Goal: Task Accomplishment & Management: Use online tool/utility

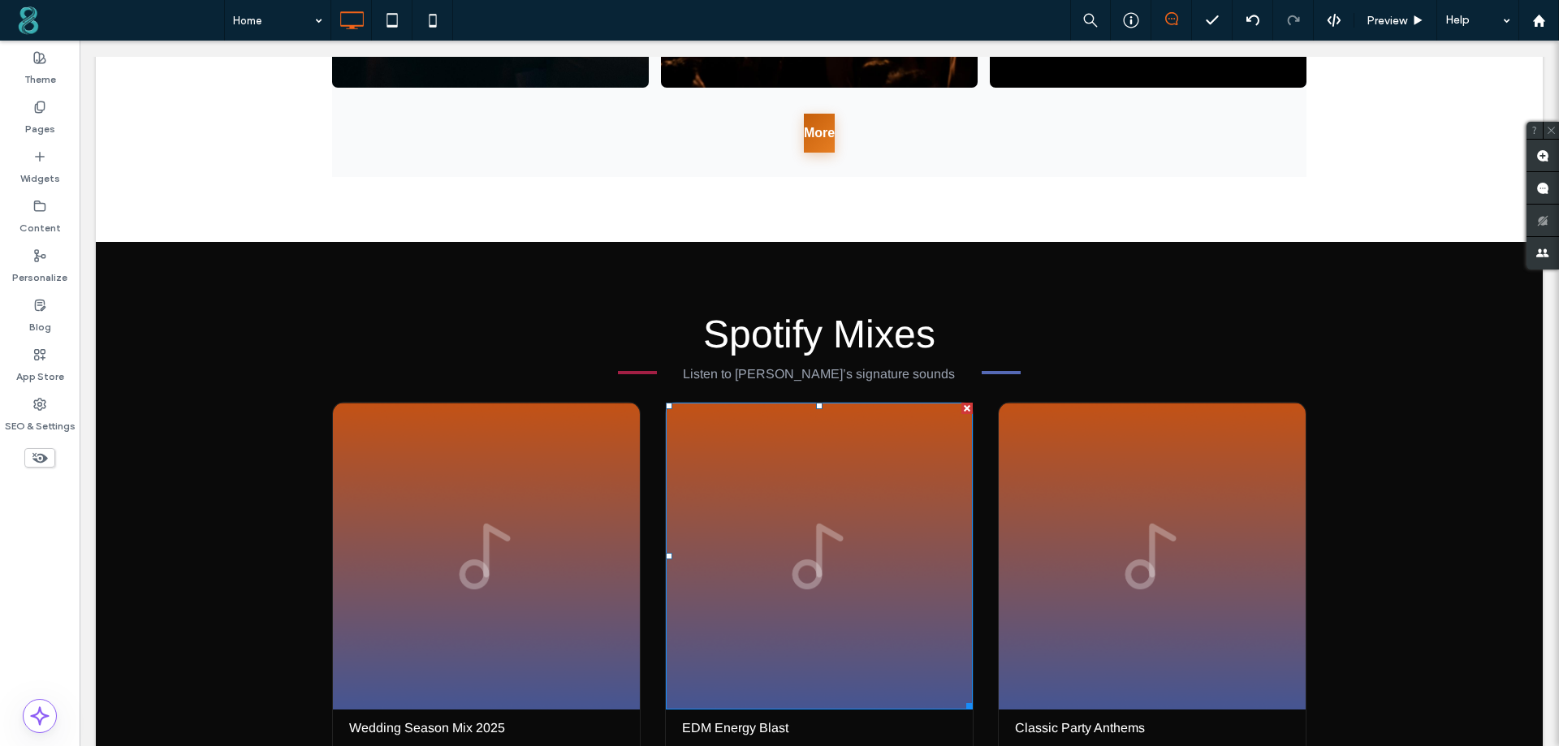
scroll to position [2111, 0]
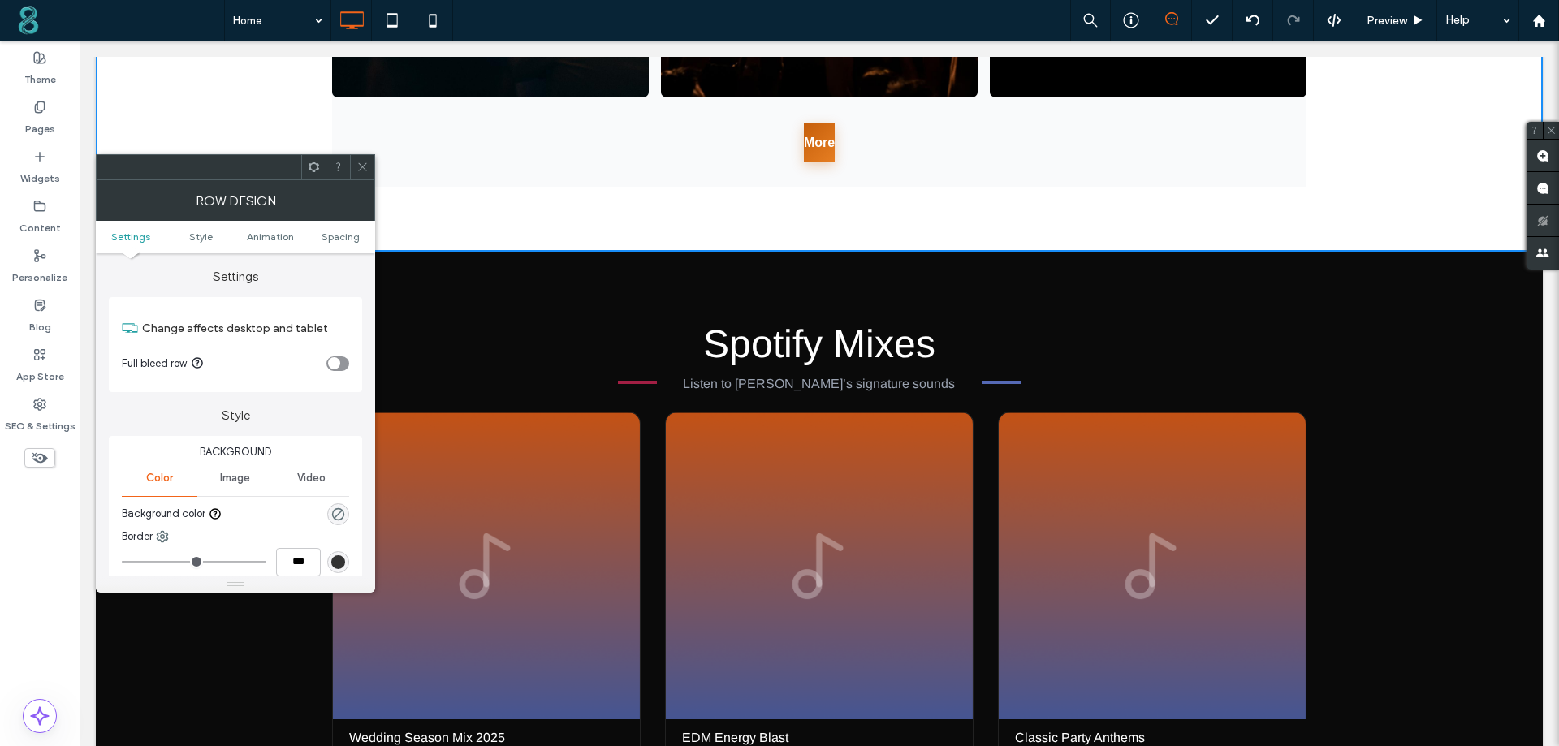
click at [411, 133] on div "More" at bounding box center [819, 142] width 974 height 38
click at [358, 171] on icon at bounding box center [362, 167] width 12 height 12
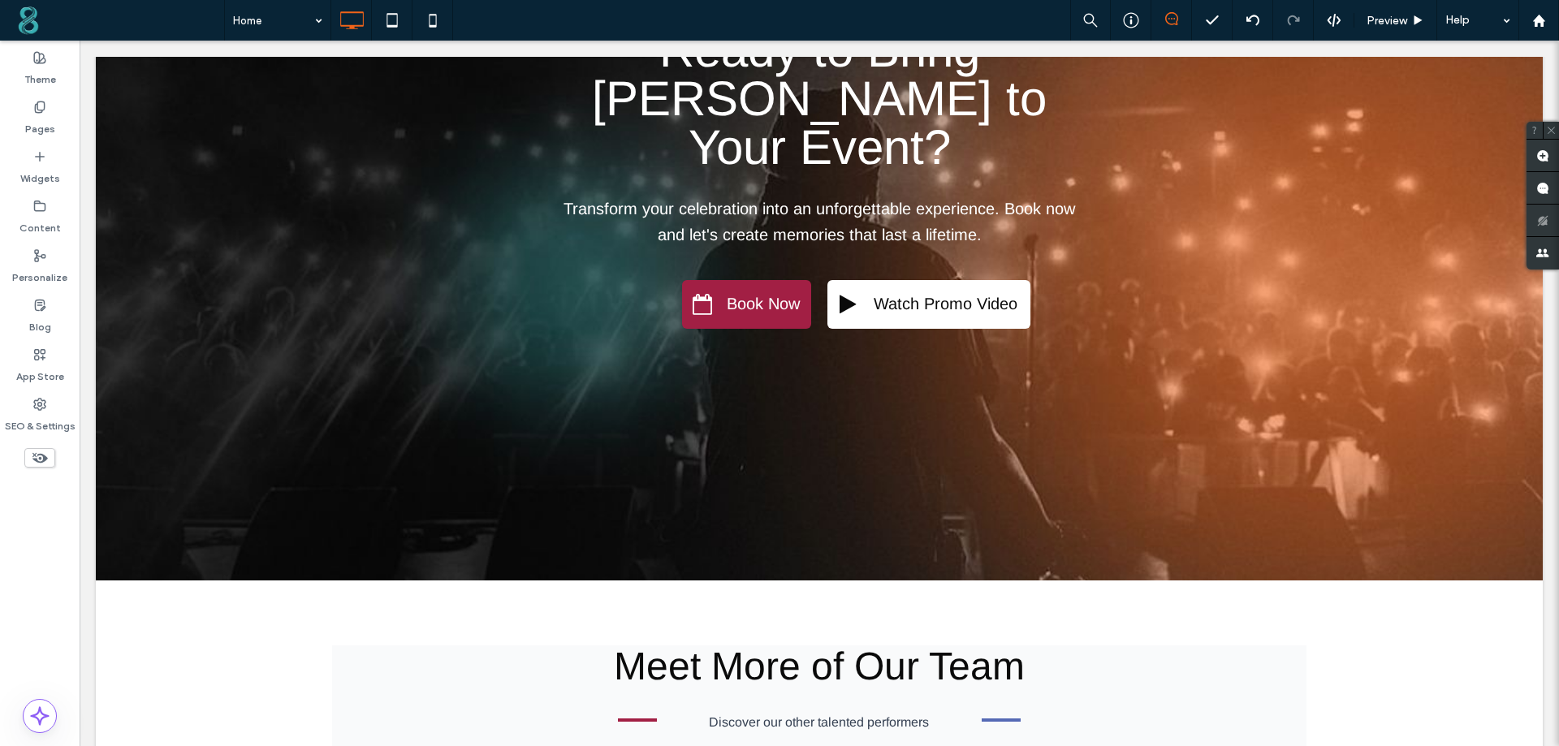
scroll to position [4596, 0]
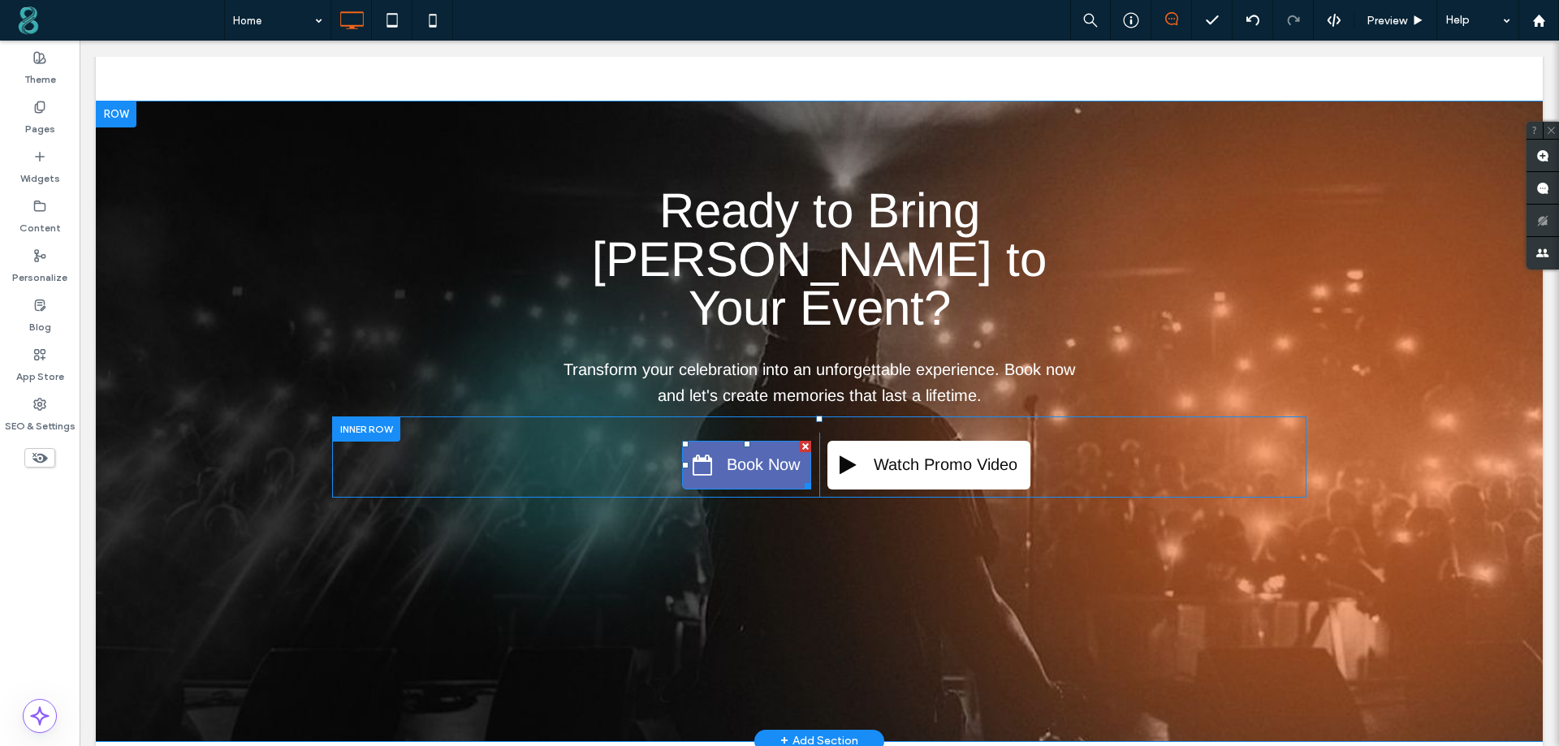
click at [702, 455] on span at bounding box center [702, 465] width 19 height 21
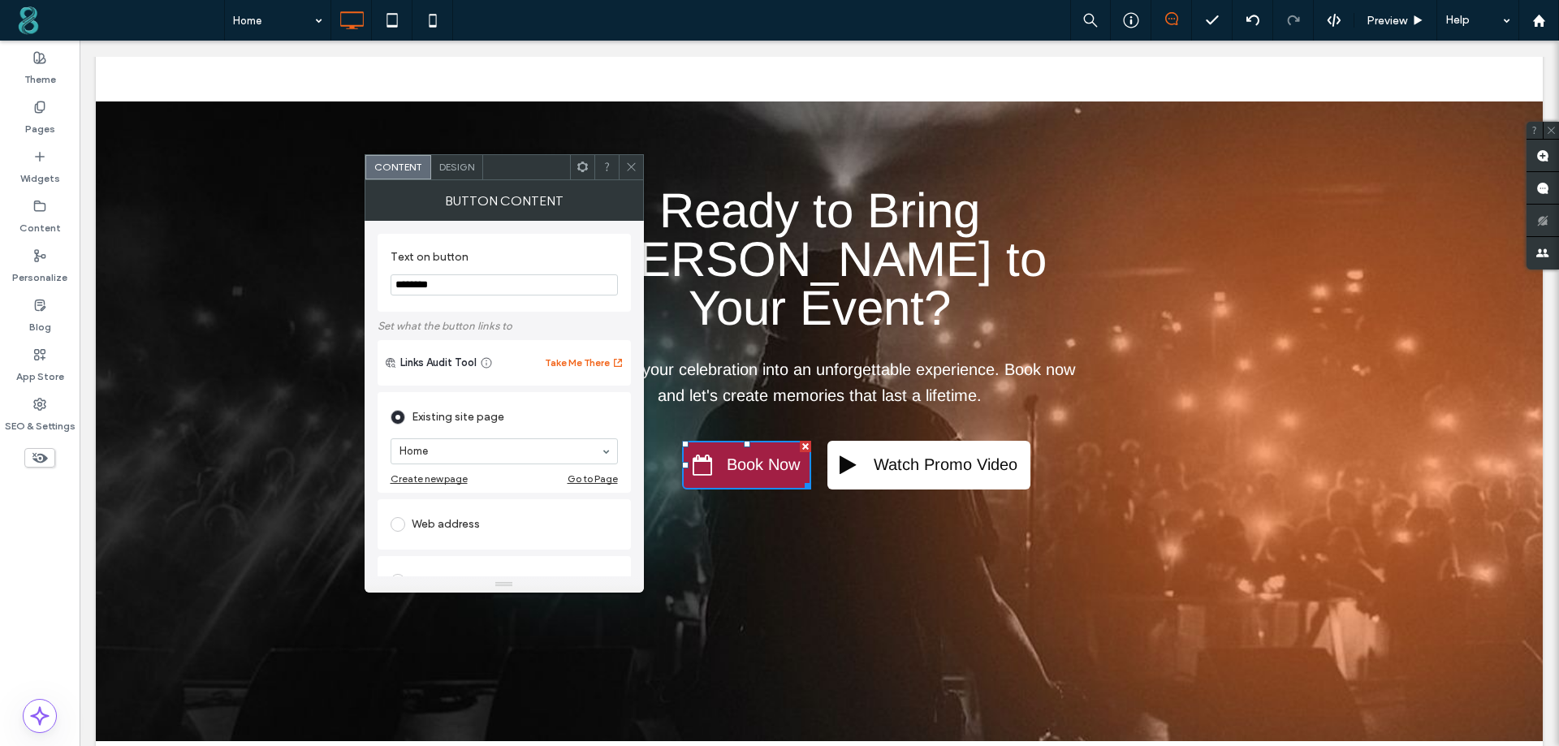
click at [460, 171] on span "Design" at bounding box center [456, 167] width 35 height 12
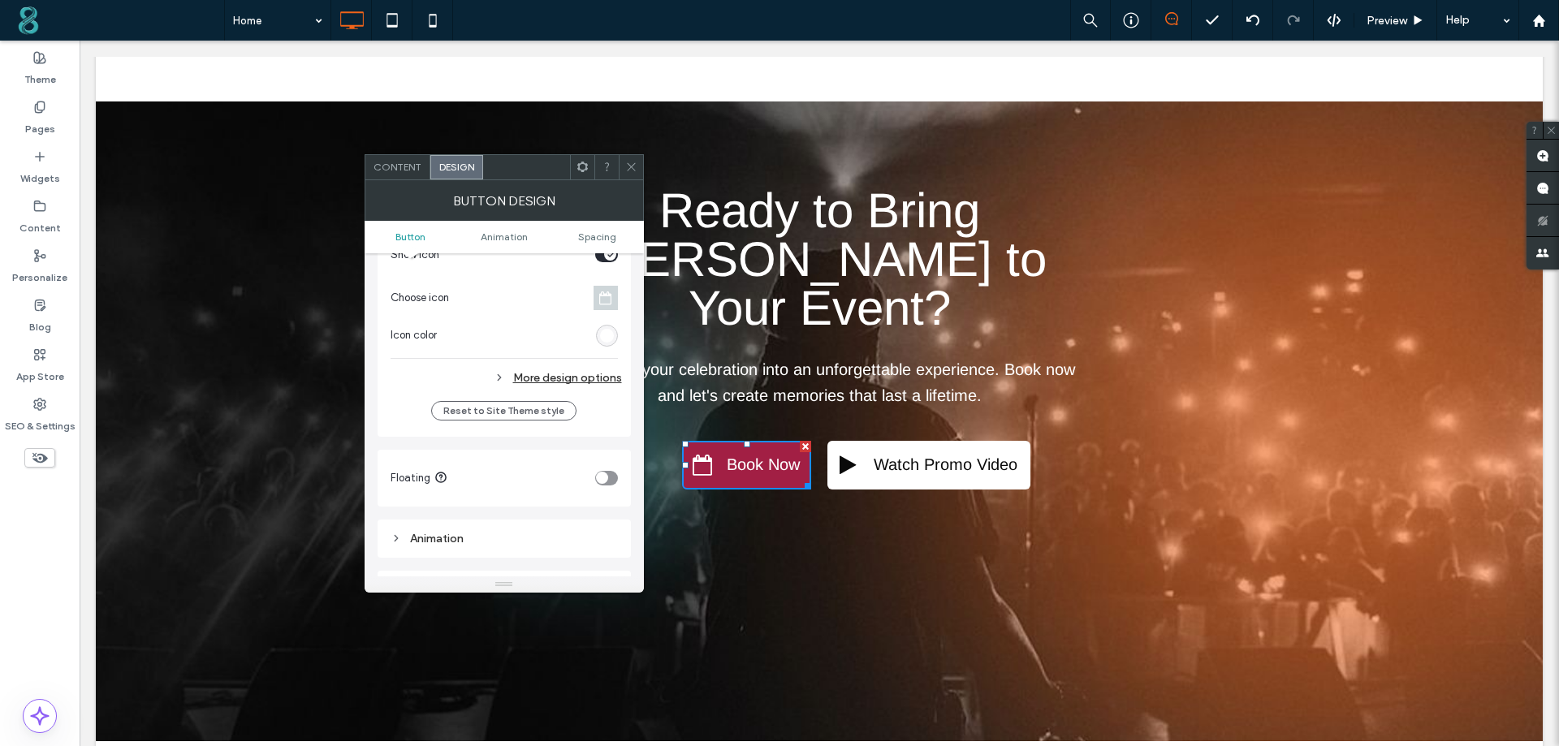
scroll to position [568, 0]
click at [616, 290] on span at bounding box center [606, 297] width 24 height 24
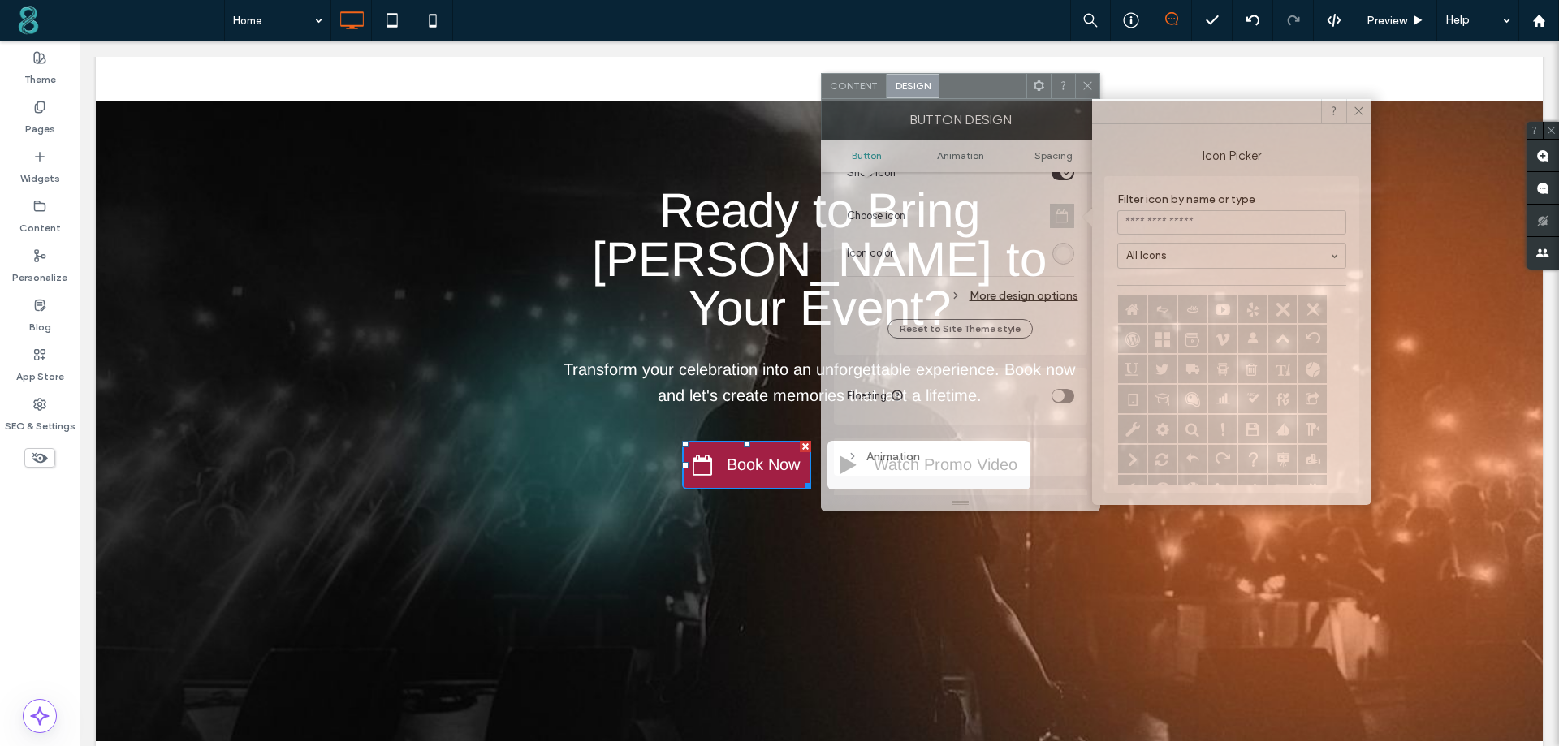
drag, startPoint x: 534, startPoint y: 181, endPoint x: 990, endPoint y: 100, distance: 463.6
click at [990, 100] on div "BUTTON DESIGN" at bounding box center [960, 119] width 279 height 41
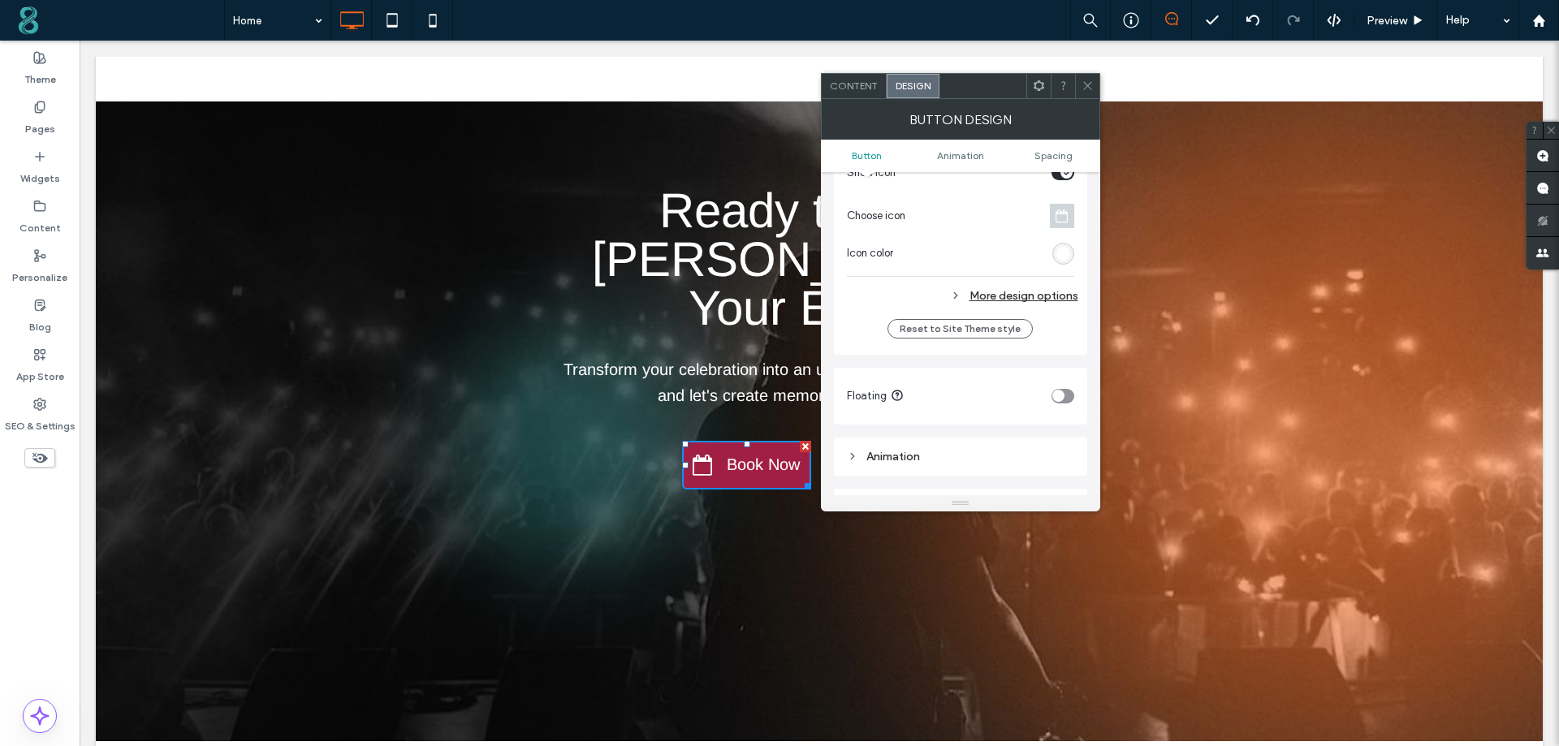
click at [1089, 80] on icon at bounding box center [1088, 86] width 12 height 12
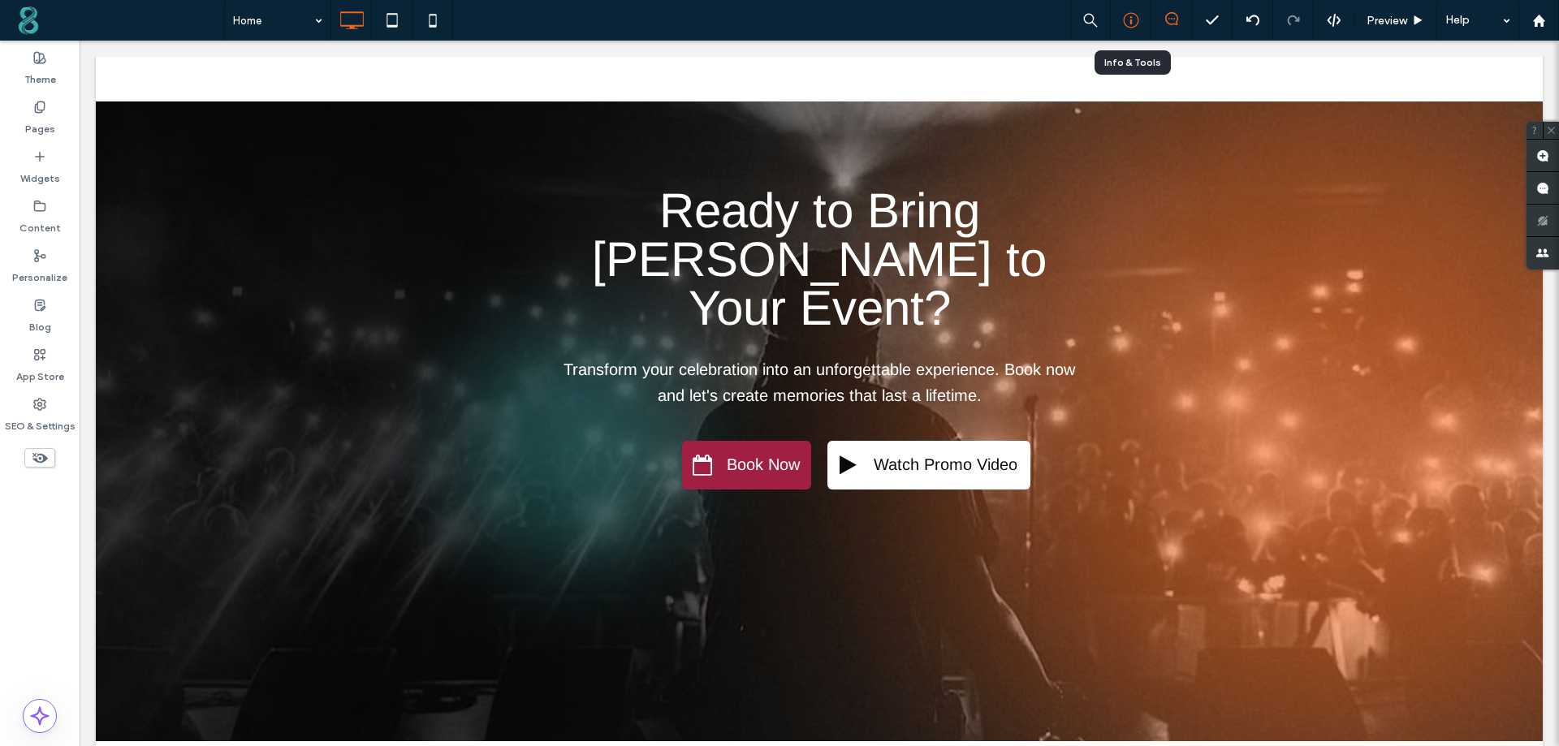
click at [1134, 16] on icon at bounding box center [1131, 20] width 16 height 16
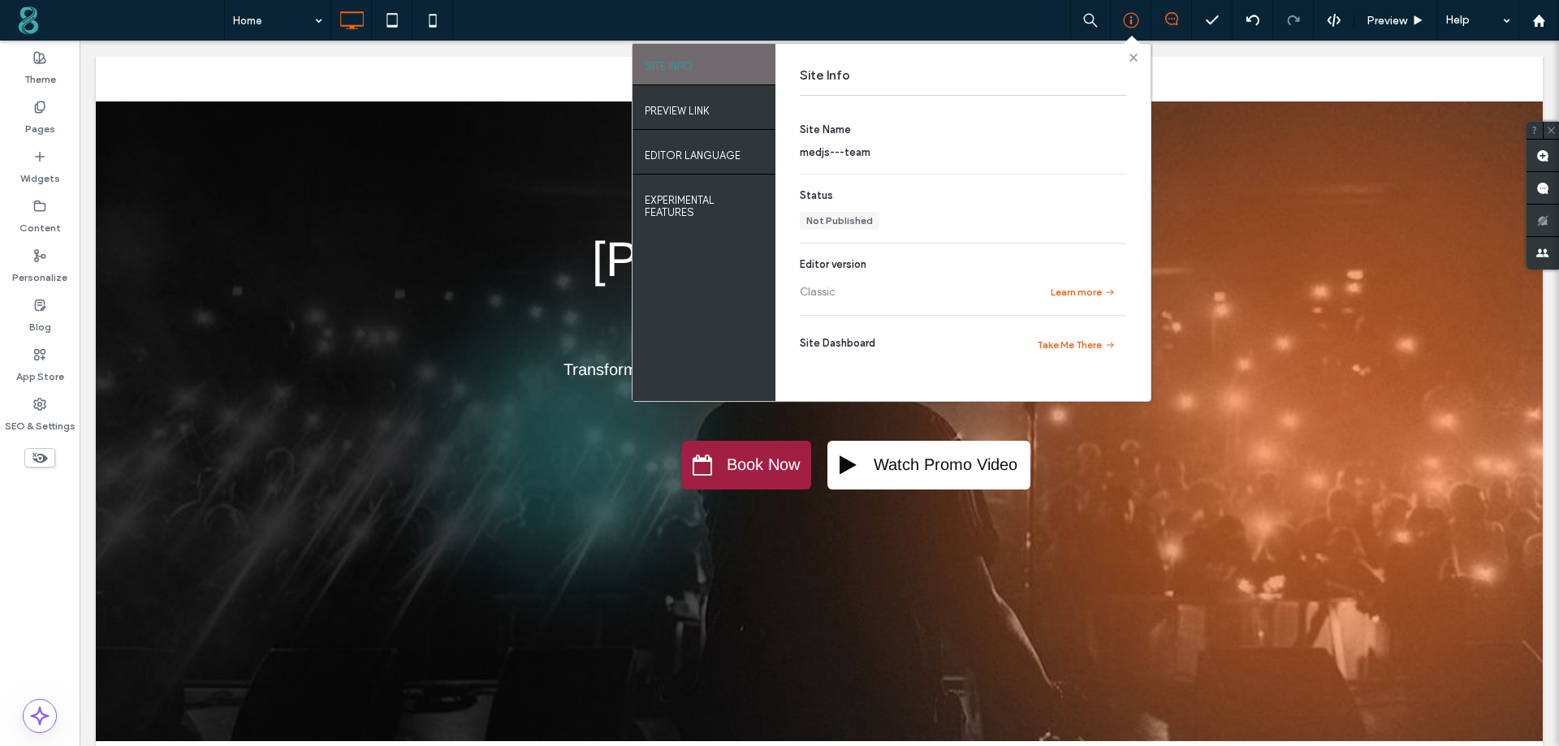
click at [1136, 58] on icon at bounding box center [1134, 58] width 8 height 8
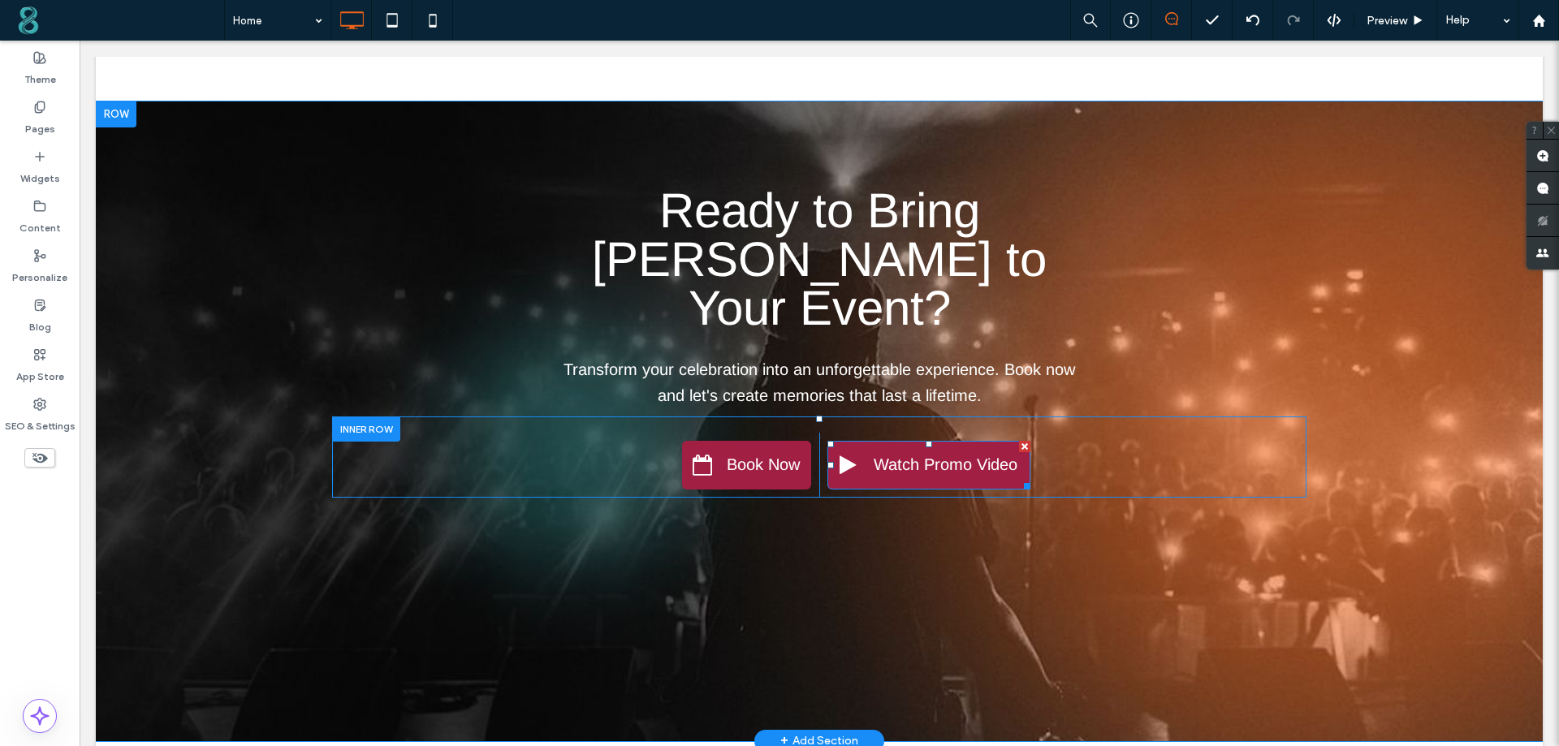
click at [847, 455] on span at bounding box center [848, 465] width 16 height 21
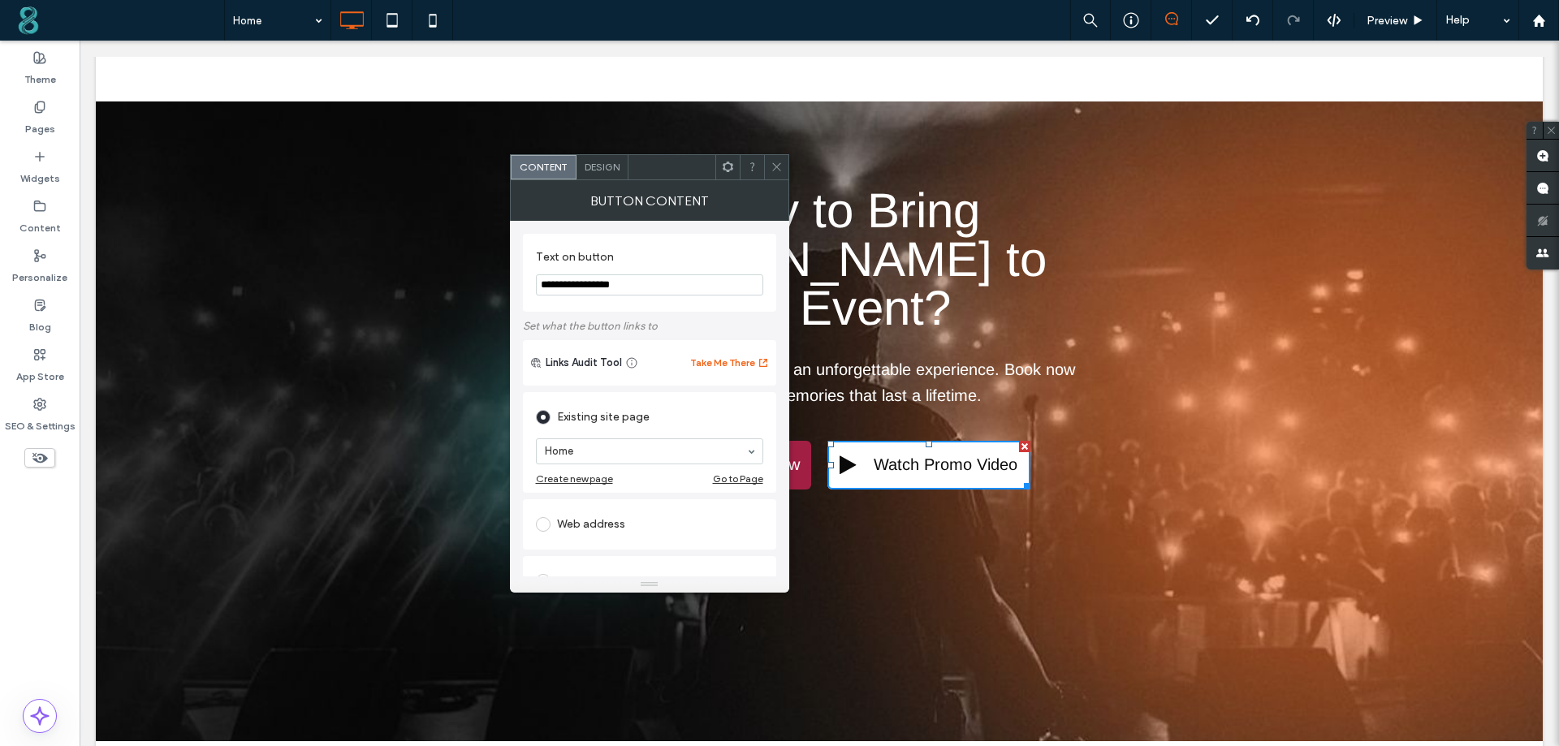
click at [605, 165] on span "Design" at bounding box center [602, 167] width 35 height 12
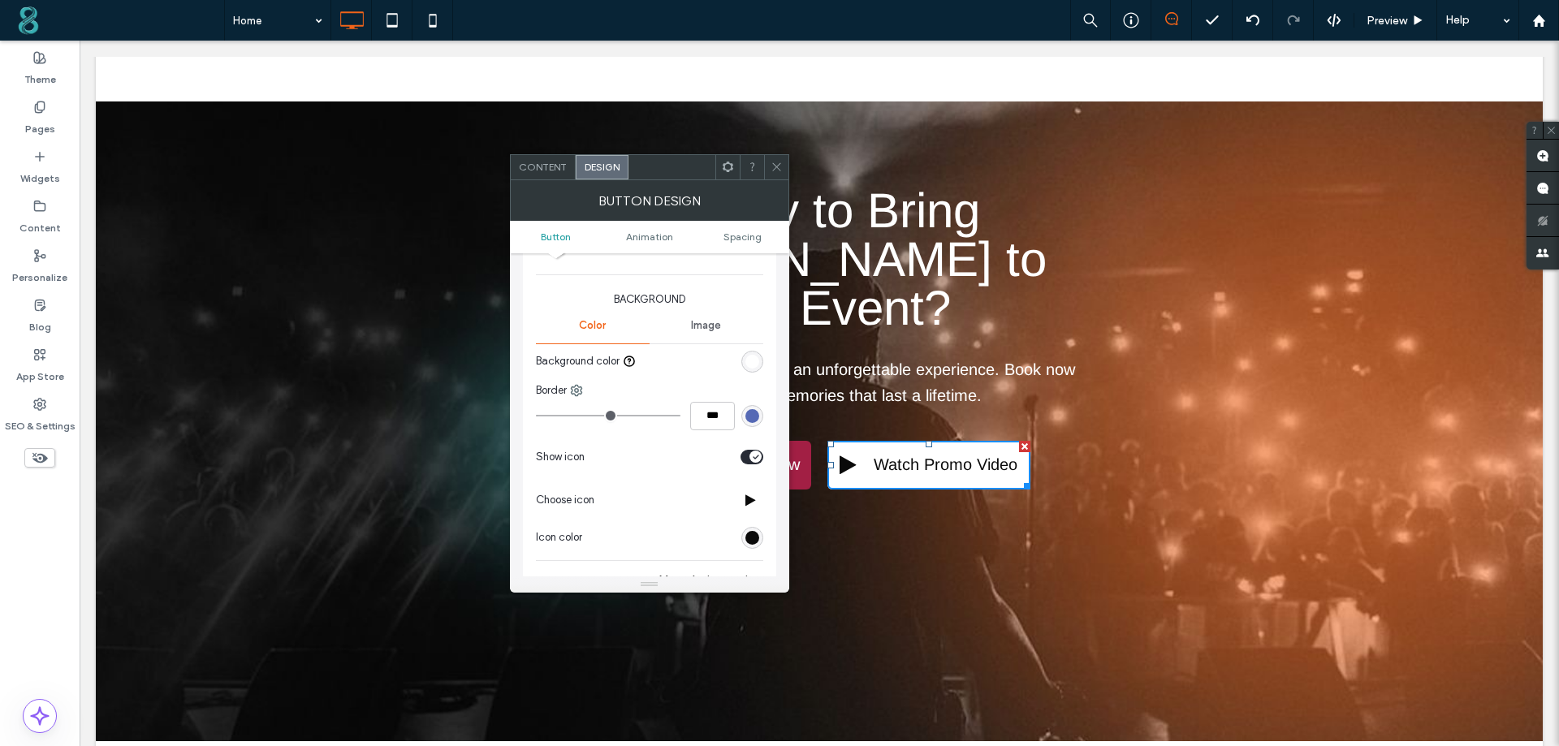
scroll to position [406, 0]
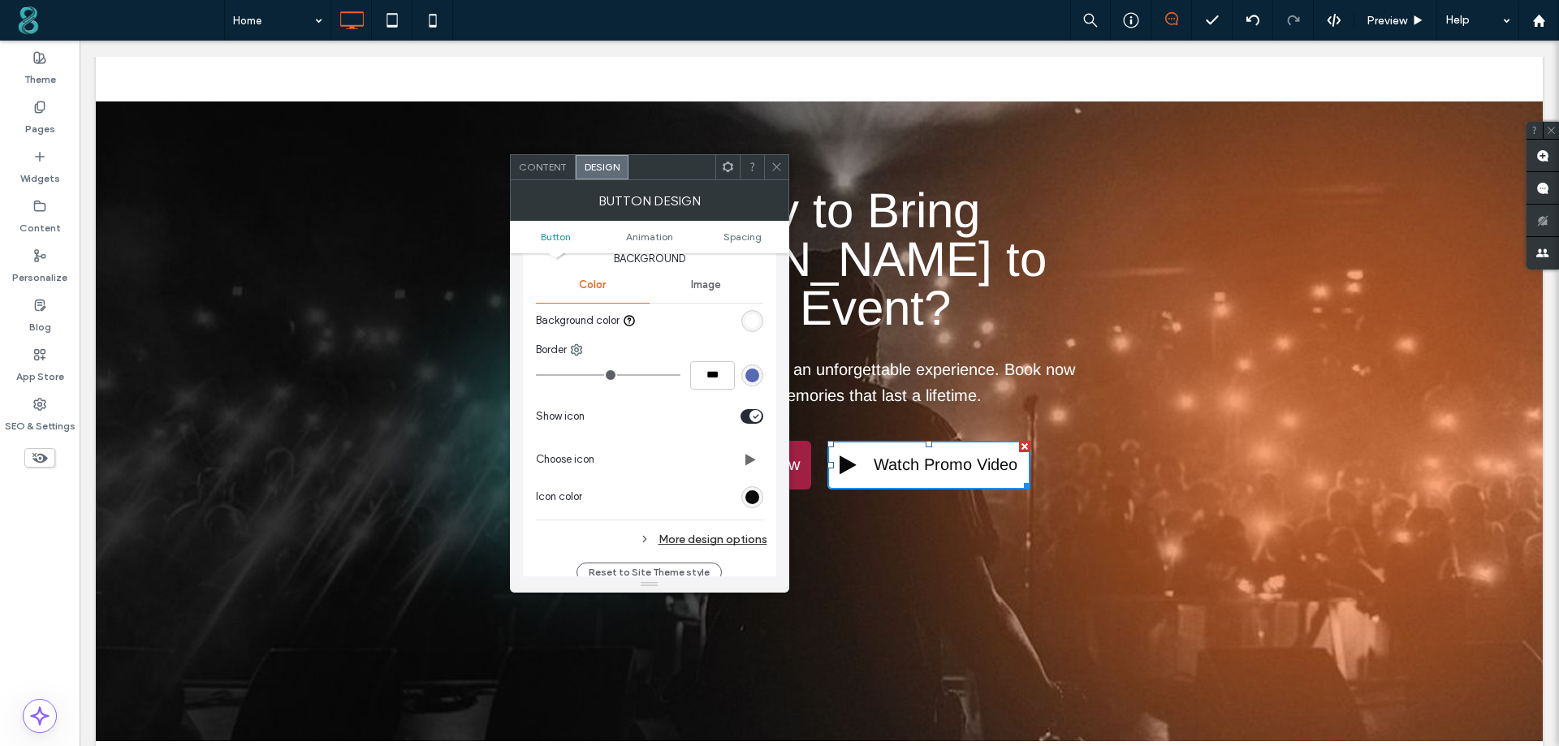
click at [750, 463] on icon at bounding box center [750, 459] width 11 height 13
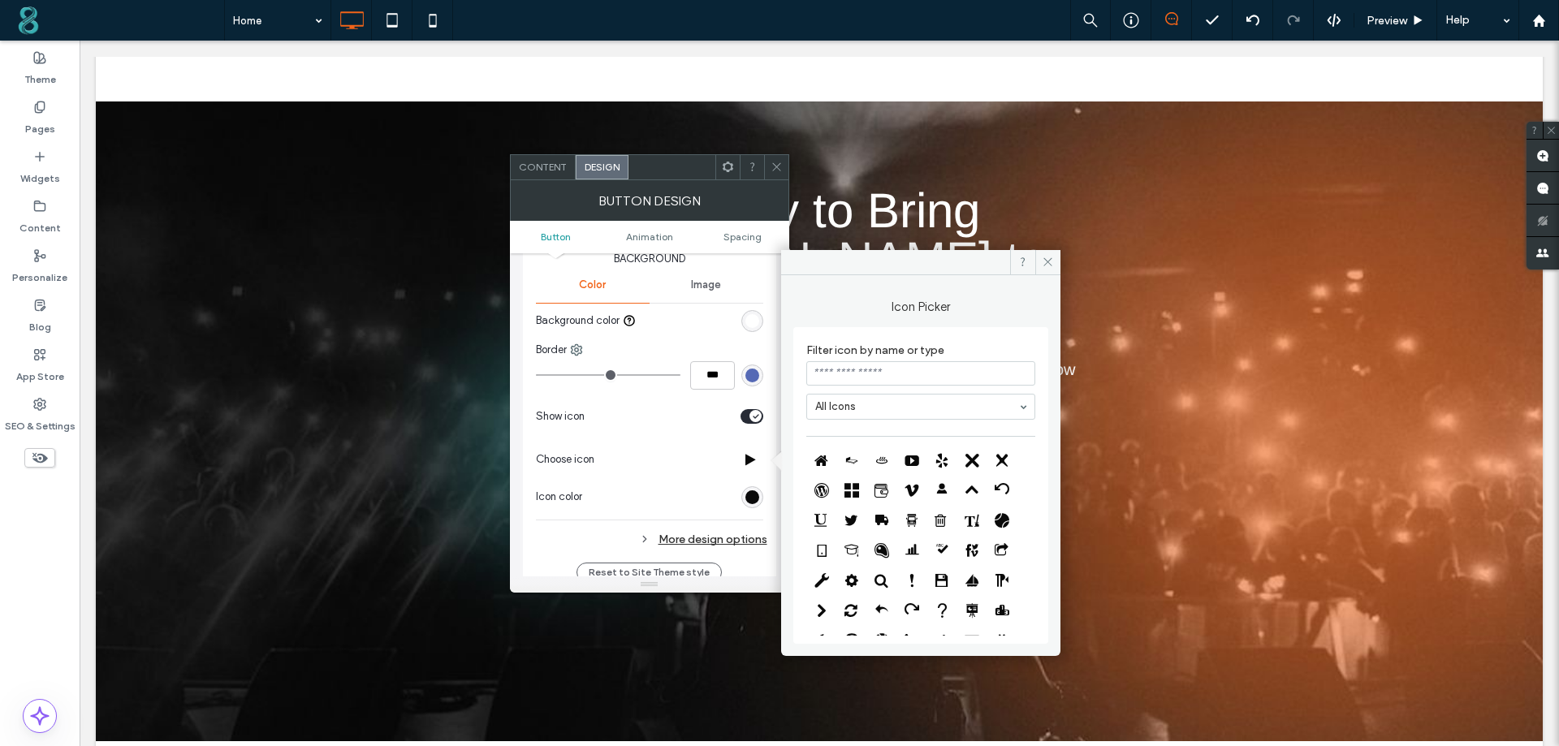
click at [872, 377] on input at bounding box center [920, 373] width 229 height 24
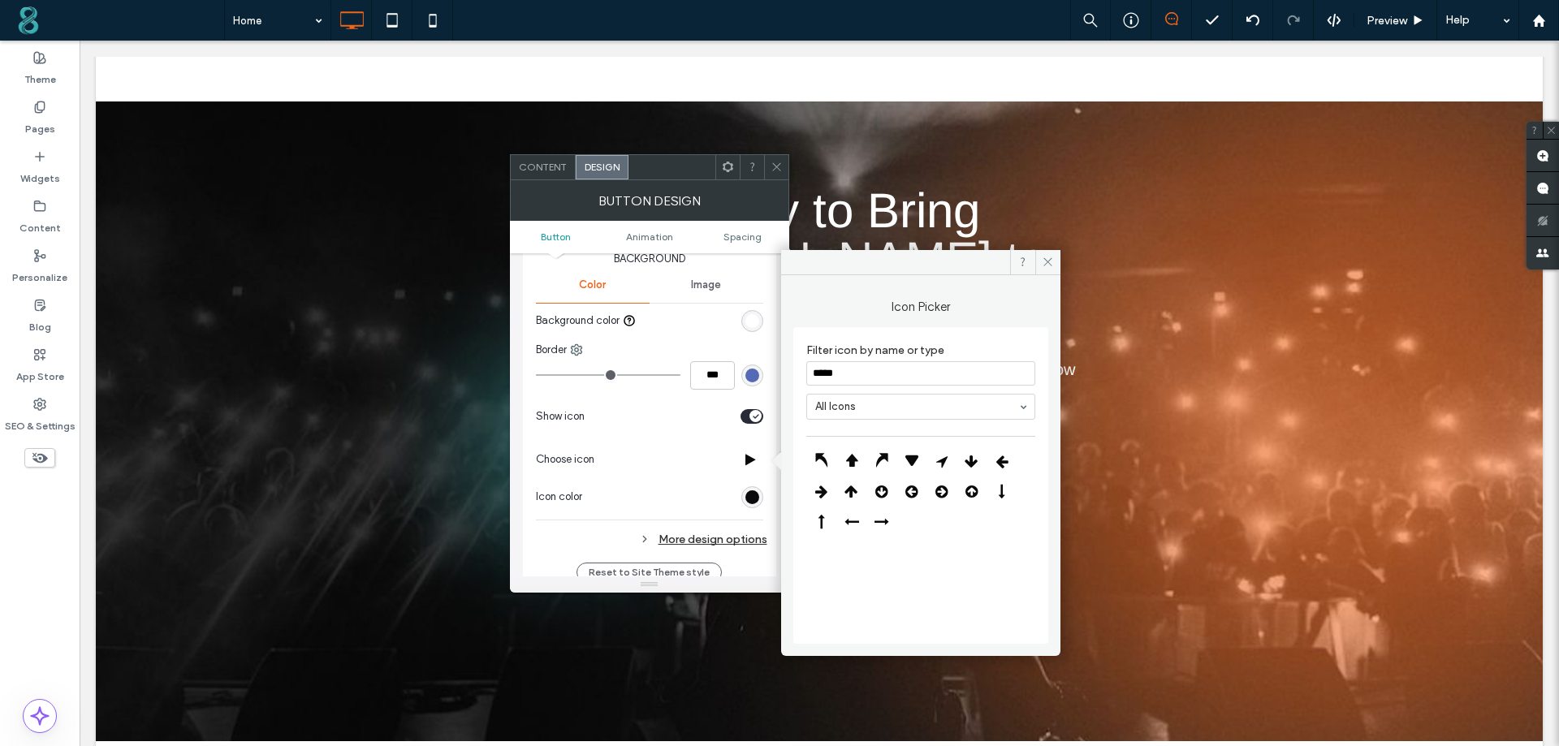
type input "*****"
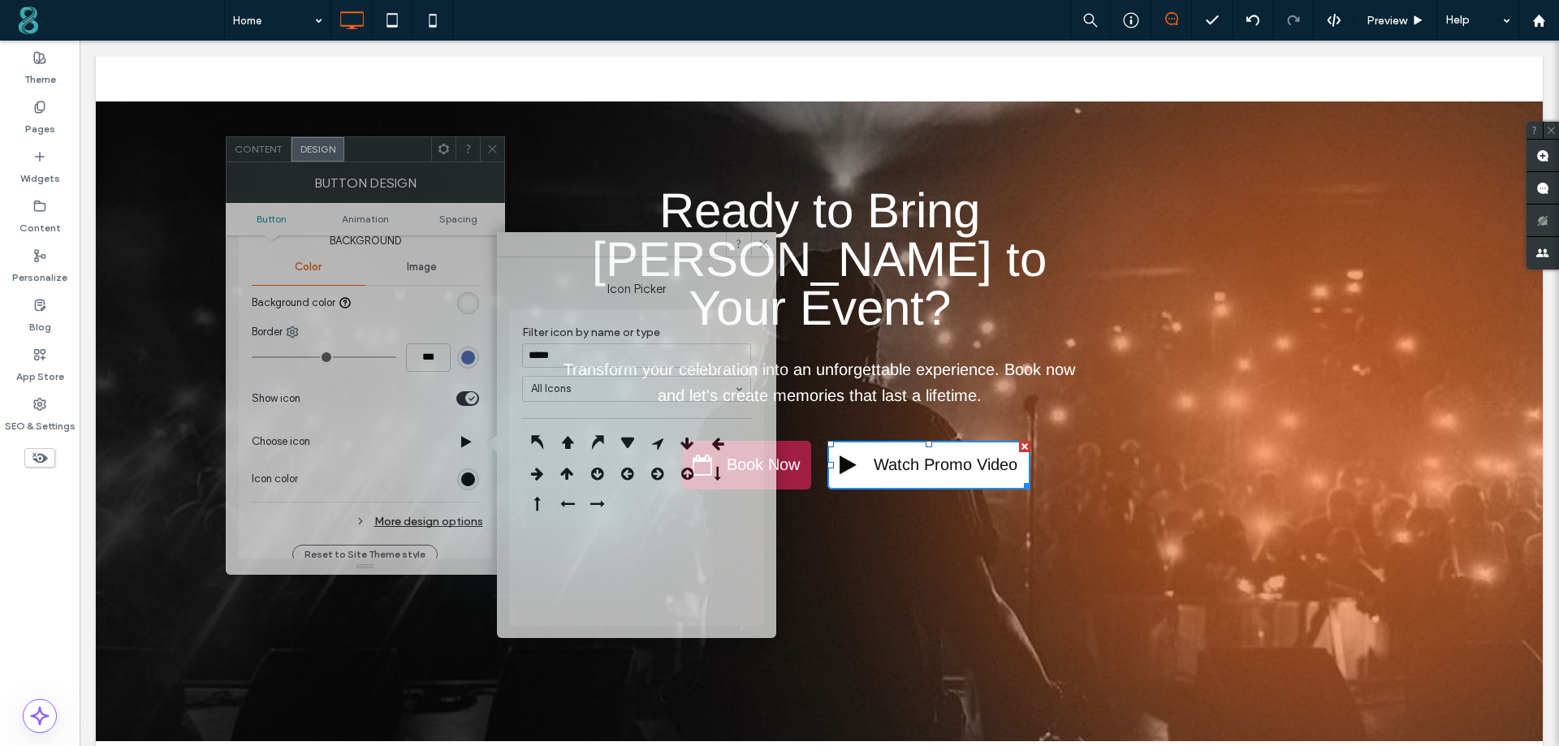
drag, startPoint x: 692, startPoint y: 168, endPoint x: 408, endPoint y: 150, distance: 284.8
click at [408, 150] on div at bounding box center [387, 149] width 87 height 24
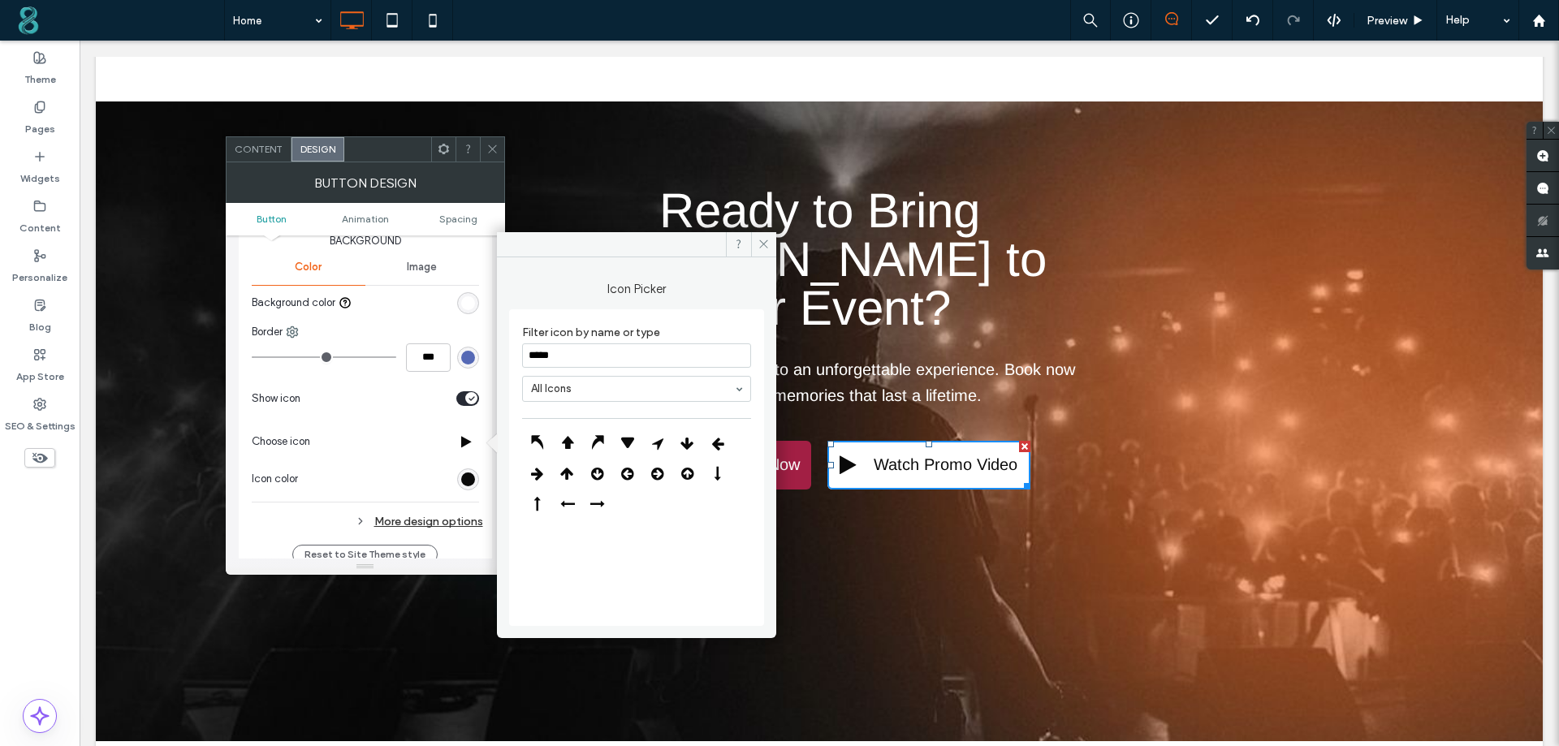
click at [564, 367] on input "*****" at bounding box center [636, 356] width 229 height 24
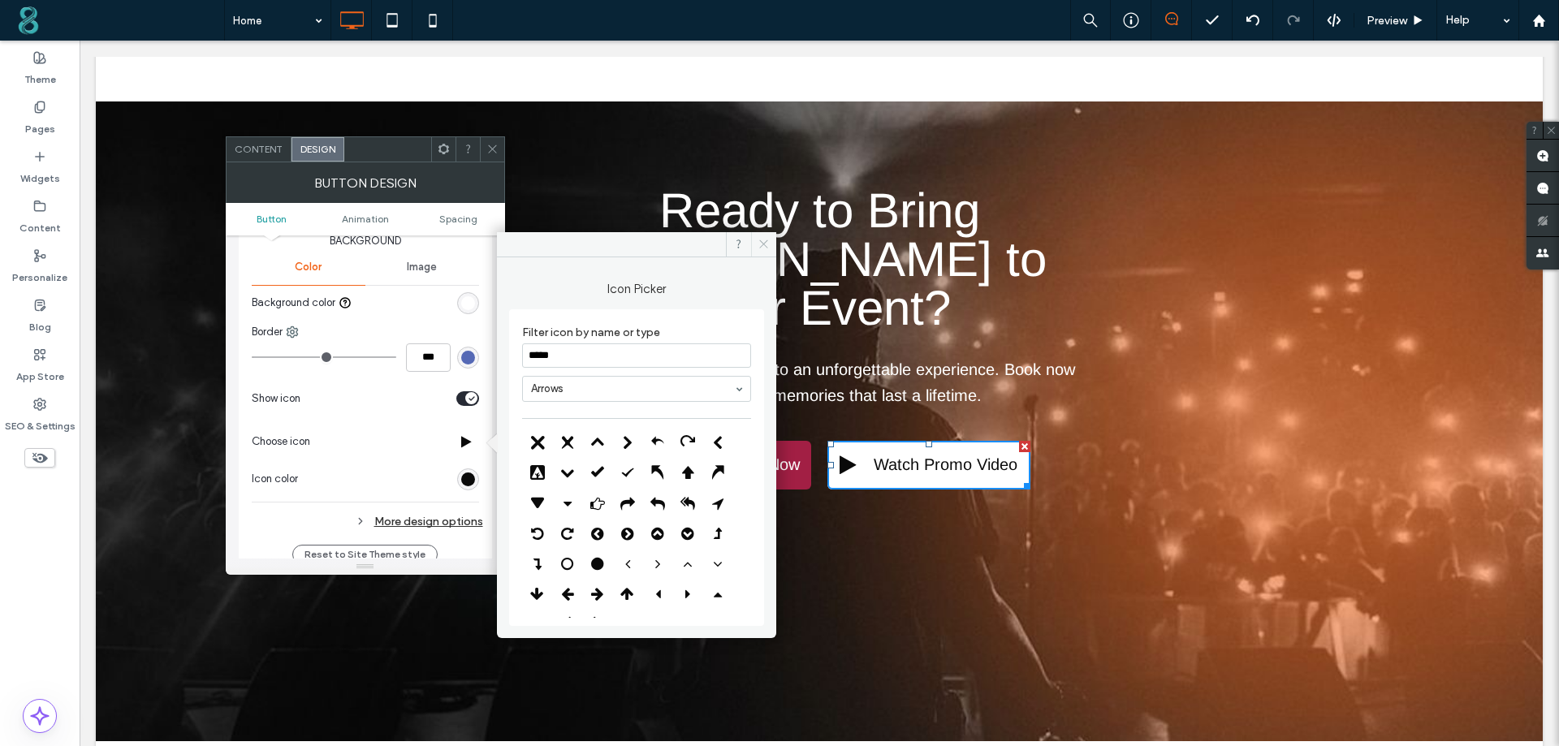
click at [772, 240] on span at bounding box center [763, 244] width 25 height 24
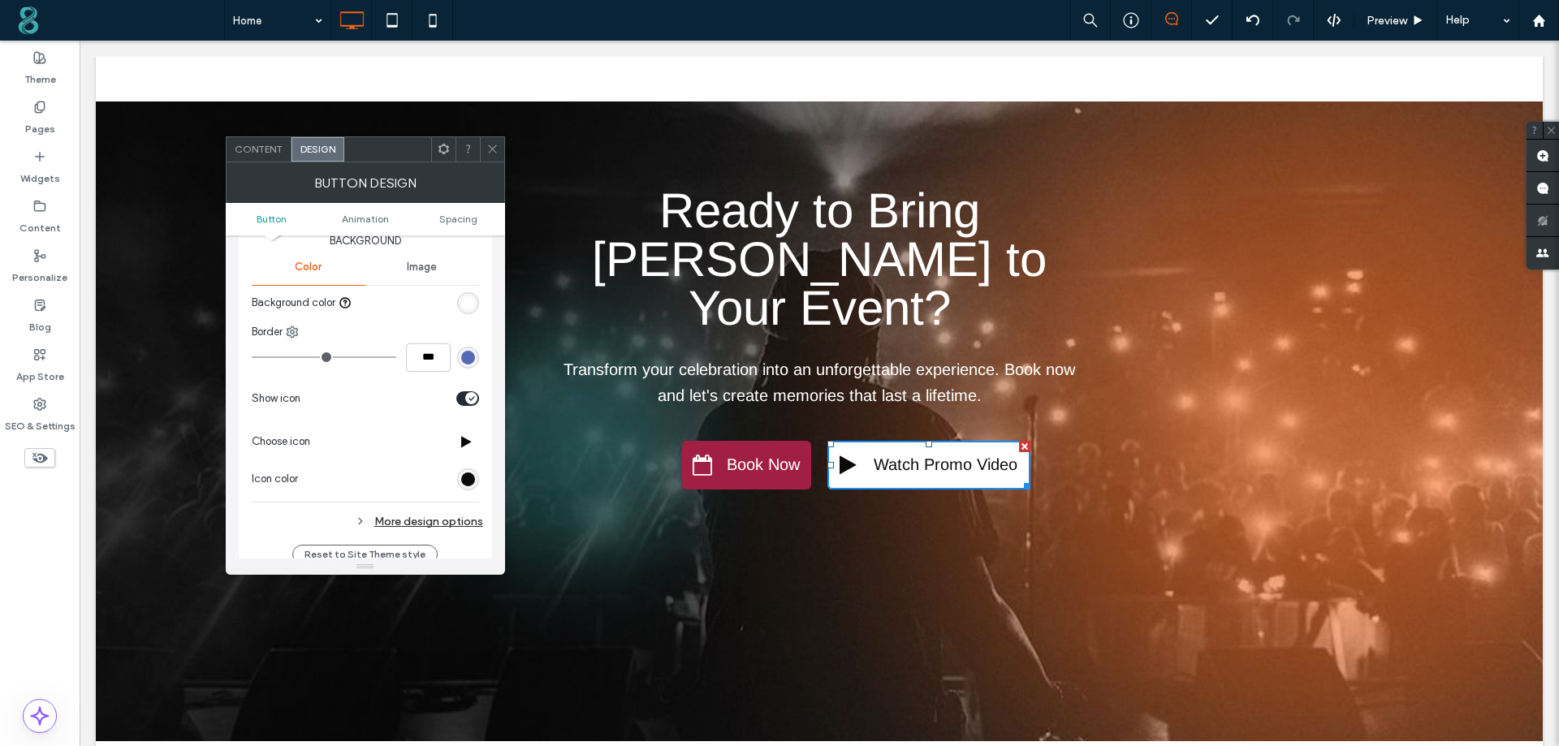
click at [494, 149] on icon at bounding box center [492, 149] width 12 height 12
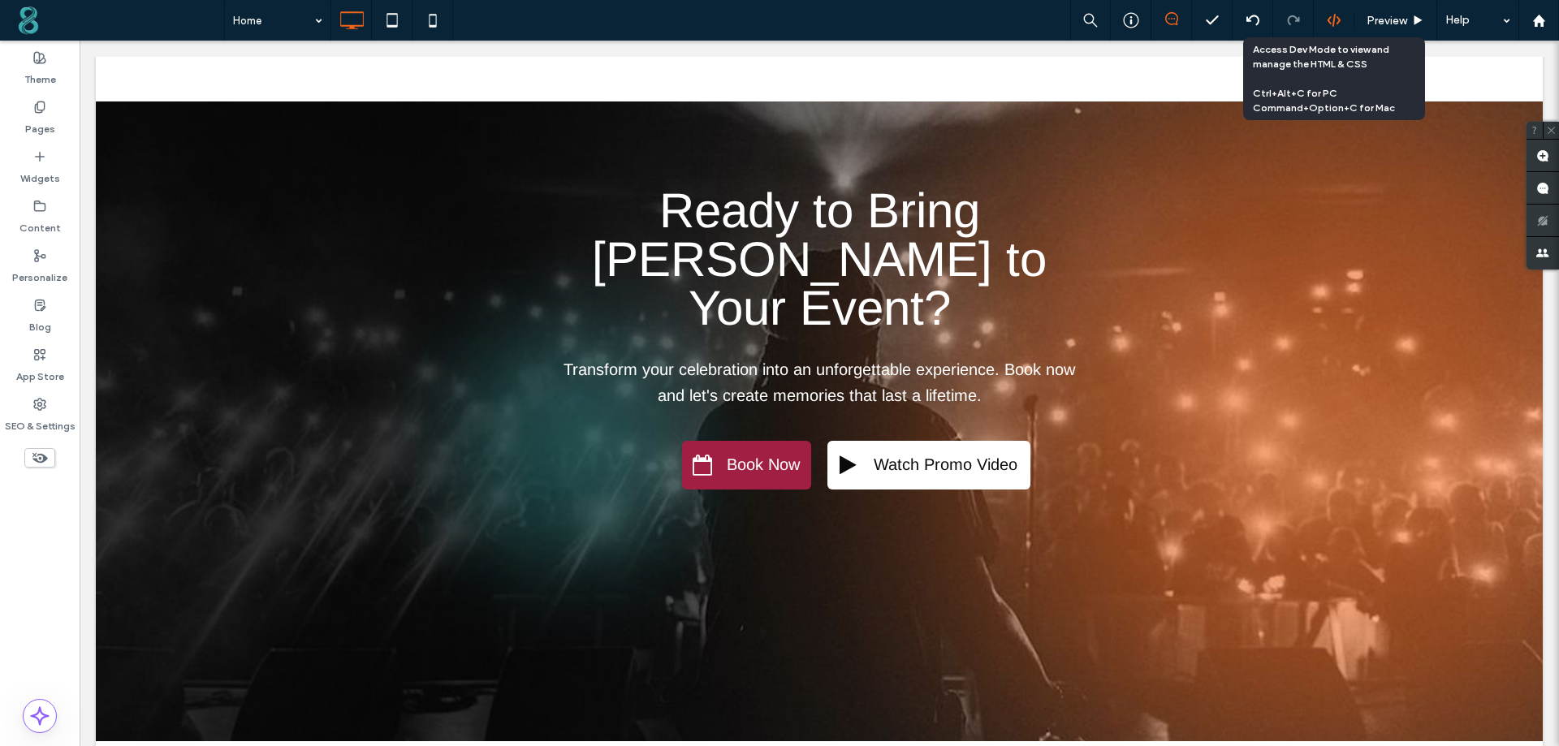
click at [1327, 24] on icon at bounding box center [1334, 20] width 15 height 15
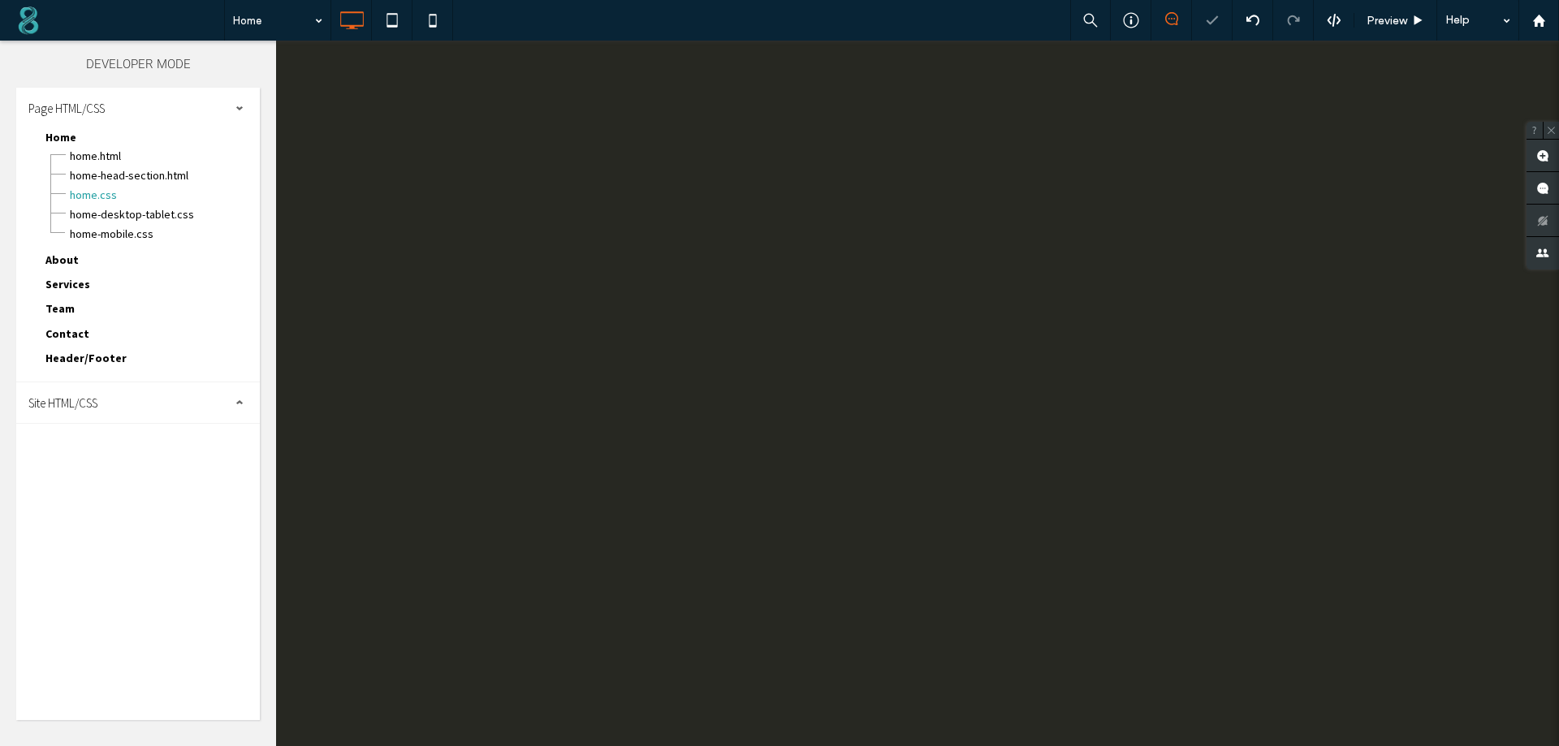
scroll to position [0, 0]
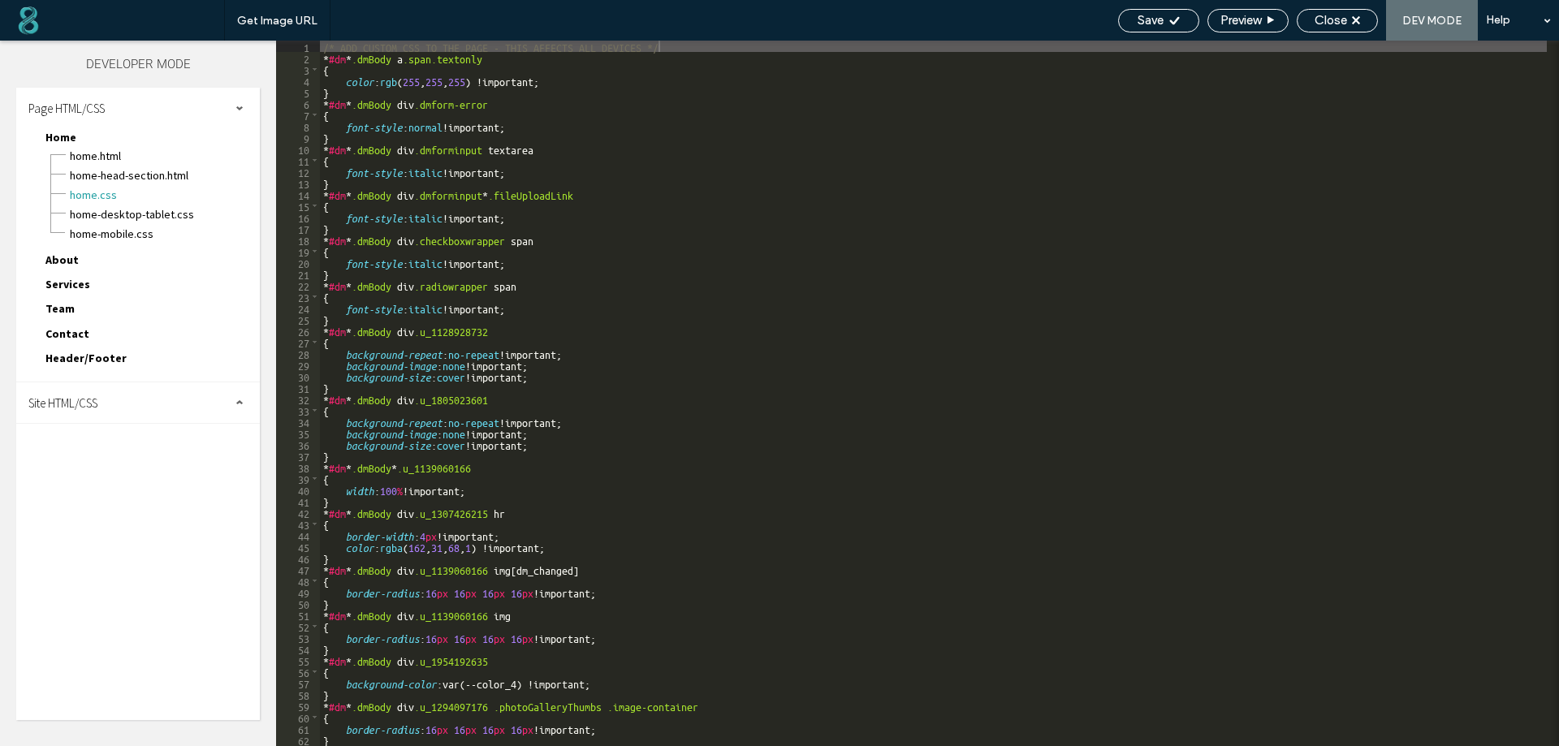
click at [186, 400] on div "Site HTML/CSS" at bounding box center [138, 402] width 244 height 41
click at [121, 479] on span "site.css" at bounding box center [168, 473] width 184 height 16
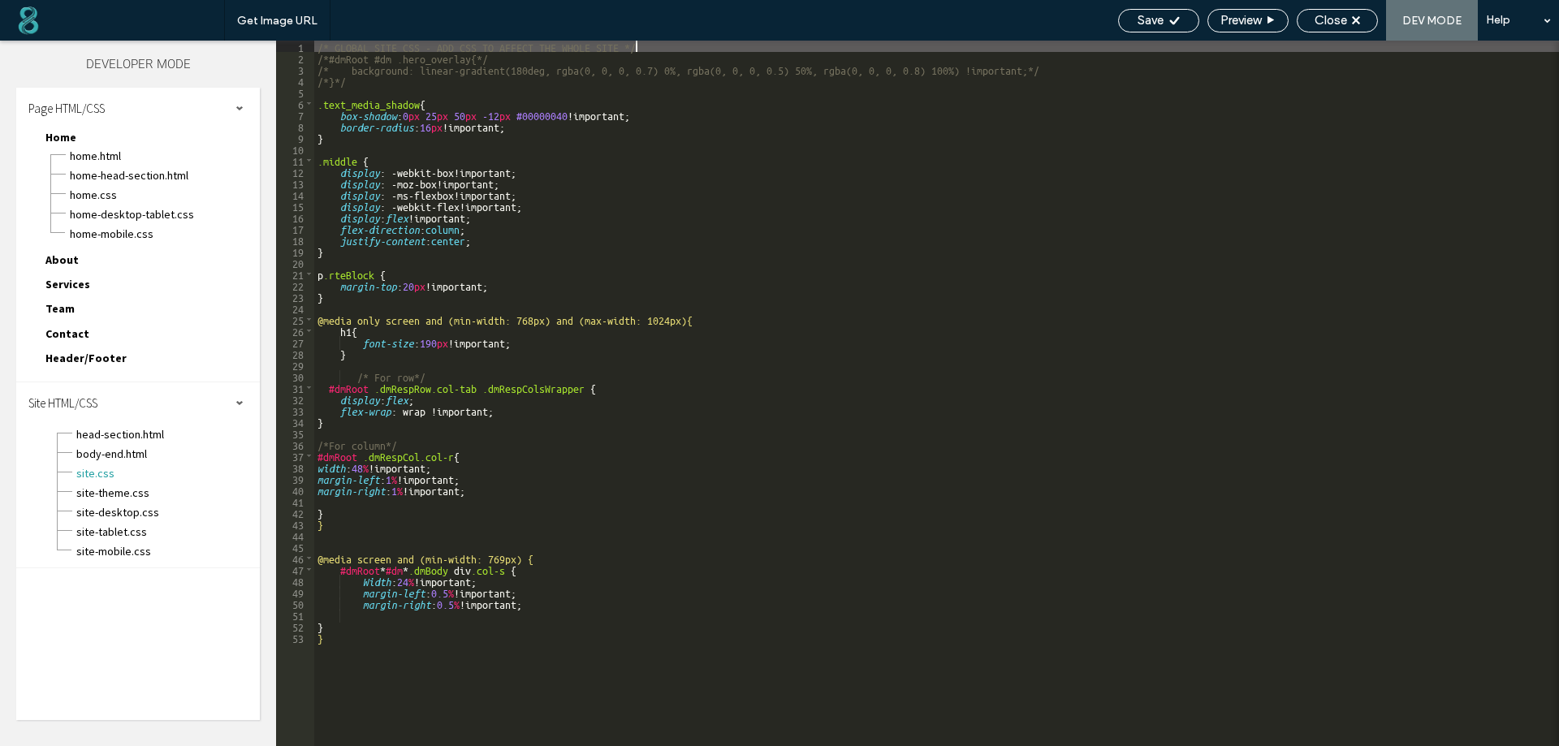
click at [342, 645] on div "/* GLOBAL SITE CSS - ADD CSS TO AFFECT THE WHOLE SITE */ /*#dmRoot #dm .hero_ov…" at bounding box center [936, 405] width 1245 height 728
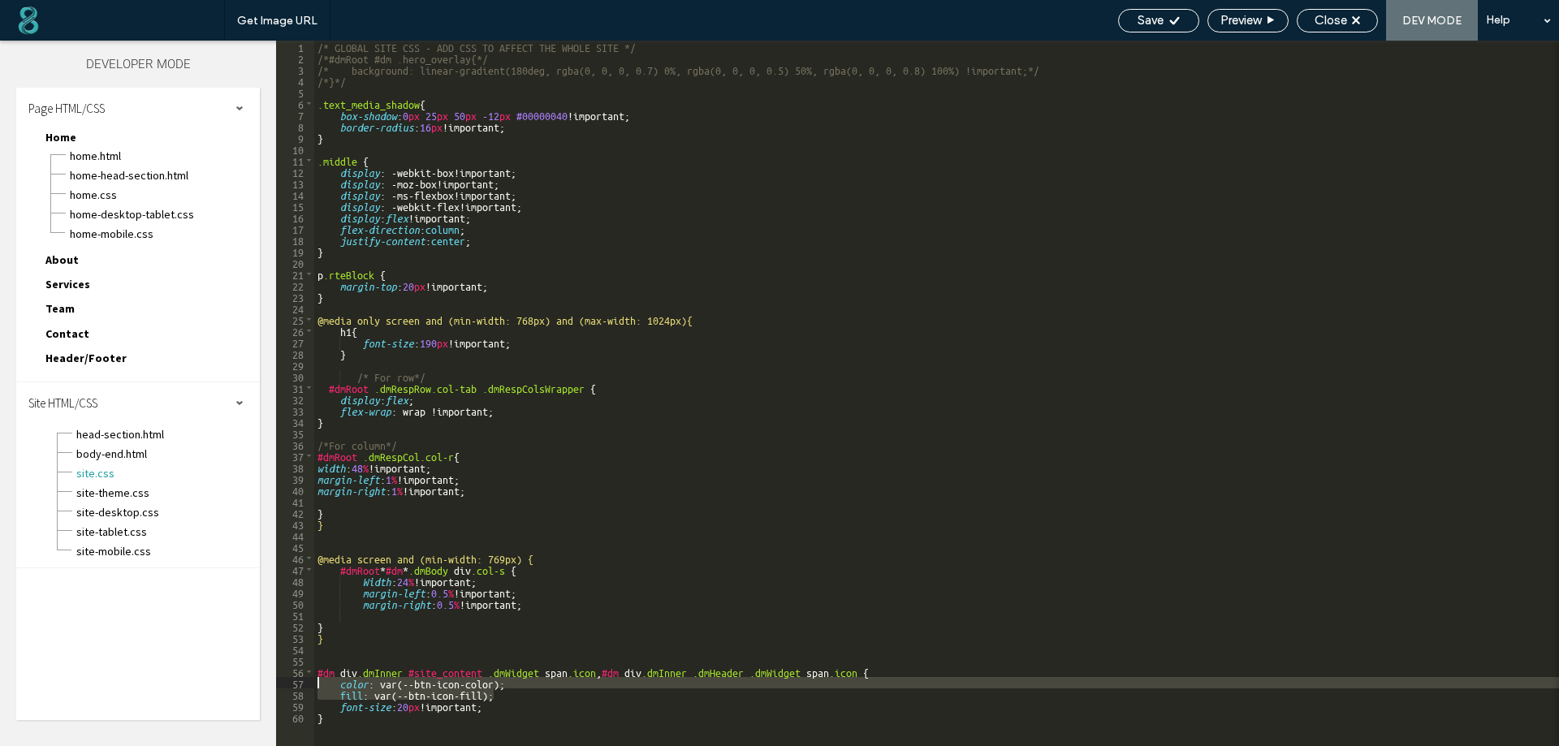
drag, startPoint x: 499, startPoint y: 698, endPoint x: 306, endPoint y: 681, distance: 193.3
click at [306, 681] on div "** 1 2 3 4 5 6 7 8 9 10 11 12 13 14 15 16 17 18 19 20 21 22 23 24 25 26 27 28 2…" at bounding box center [917, 394] width 1283 height 706
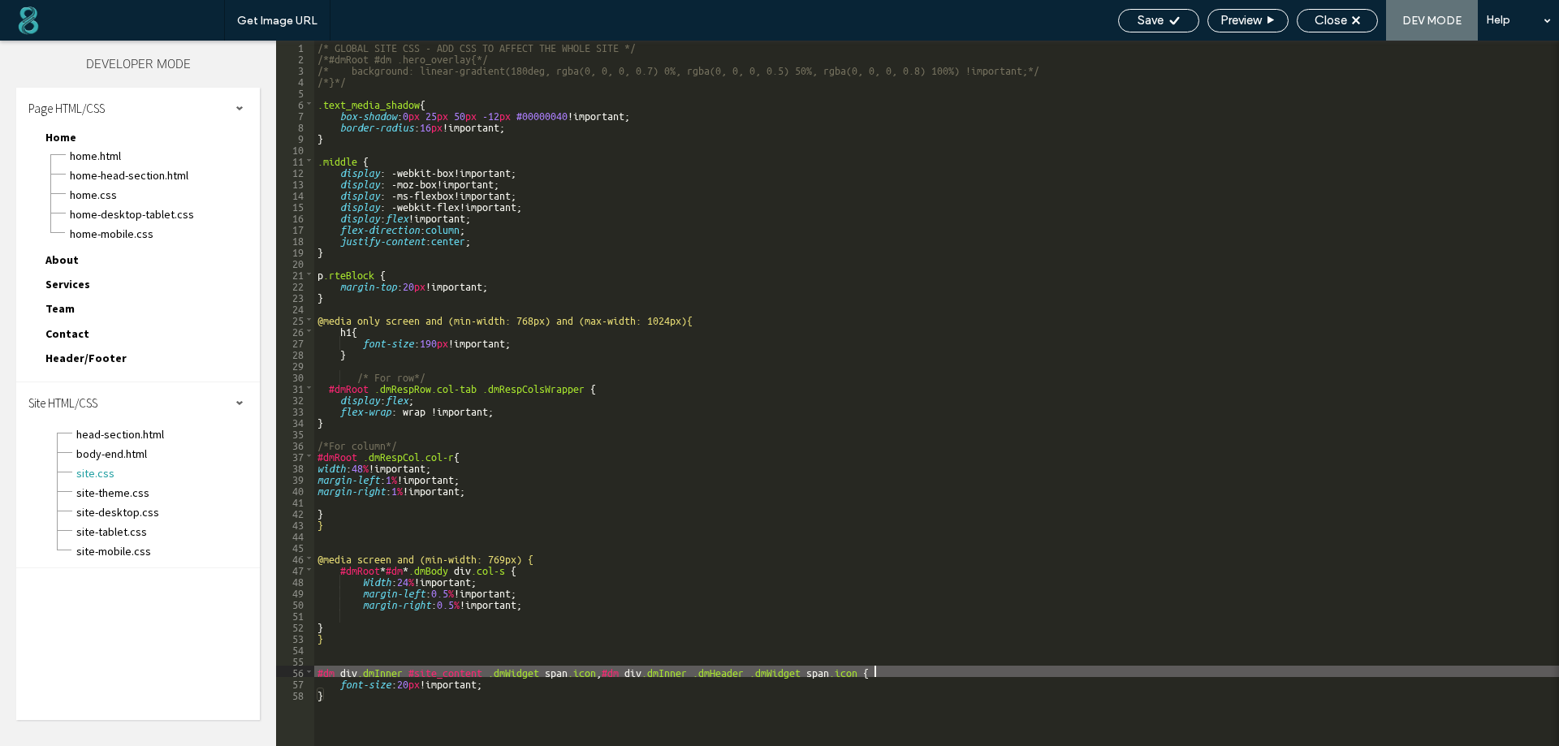
click at [316, 668] on div "/* GLOBAL SITE CSS - ADD CSS TO AFFECT THE WHOLE SITE */ /*#dmRoot #dm .hero_ov…" at bounding box center [936, 405] width 1245 height 728
drag, startPoint x: 362, startPoint y: 675, endPoint x: 318, endPoint y: 675, distance: 44.7
click at [318, 675] on div "/* GLOBAL SITE CSS - ADD CSS TO AFFECT THE WHOLE SITE */ /*#dmRoot #dm .hero_ov…" at bounding box center [936, 405] width 1245 height 728
click at [649, 674] on div "/* GLOBAL SITE CSS - ADD CSS TO AFFECT THE WHOLE SITE */ /*#dmRoot #dm .hero_ov…" at bounding box center [936, 405] width 1245 height 728
click at [1151, 21] on span "Save" at bounding box center [1151, 20] width 26 height 15
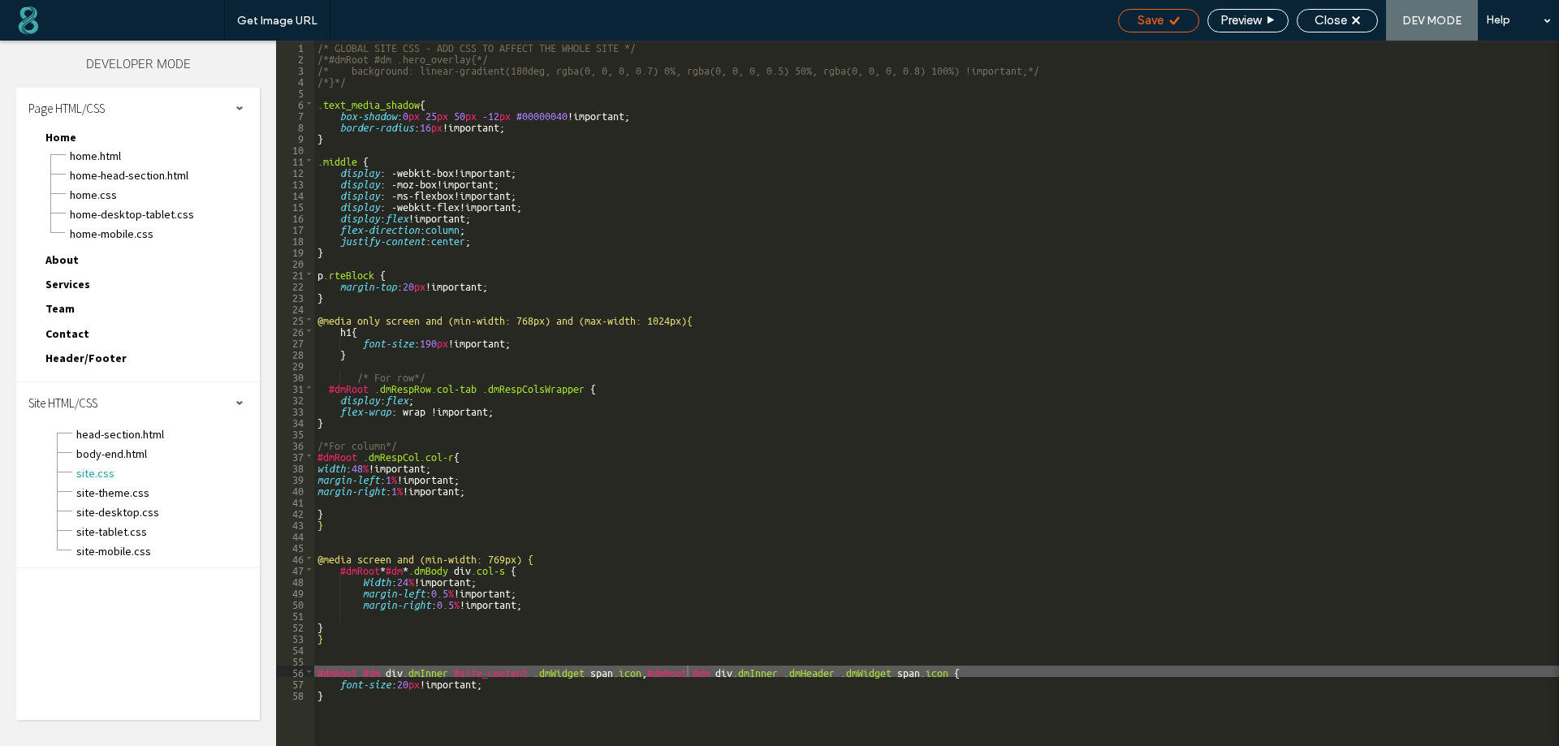
click at [1154, 18] on span "Save" at bounding box center [1151, 20] width 26 height 15
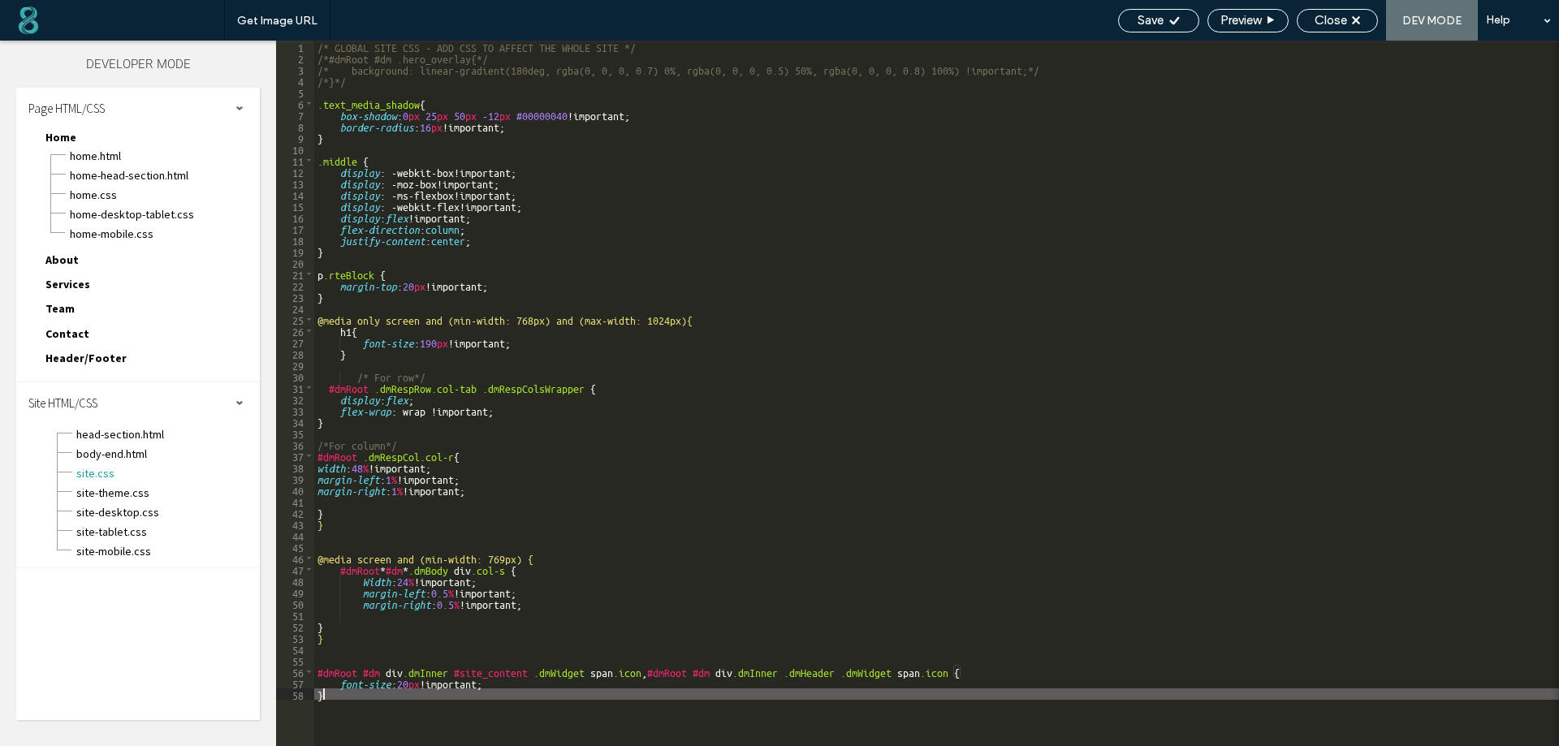
click at [503, 690] on div "/* GLOBAL SITE CSS - ADD CSS TO AFFECT THE WHOLE SITE */ /*#dmRoot #dm .hero_ov…" at bounding box center [936, 405] width 1245 height 728
click at [503, 687] on div "/* GLOBAL SITE CSS - ADD CSS TO AFFECT THE WHOLE SITE */ /*#dmRoot #dm .hero_ov…" at bounding box center [936, 405] width 1245 height 728
click at [1173, 19] on icon at bounding box center [1175, 21] width 12 height 12
click at [421, 697] on div "/* GLOBAL SITE CSS - ADD CSS TO AFFECT THE WHOLE SITE */ /*#dmRoot #dm .hero_ov…" at bounding box center [936, 405] width 1245 height 728
click at [1132, 6] on div "Save Preview Close DEV MODE Help" at bounding box center [1334, 20] width 449 height 41
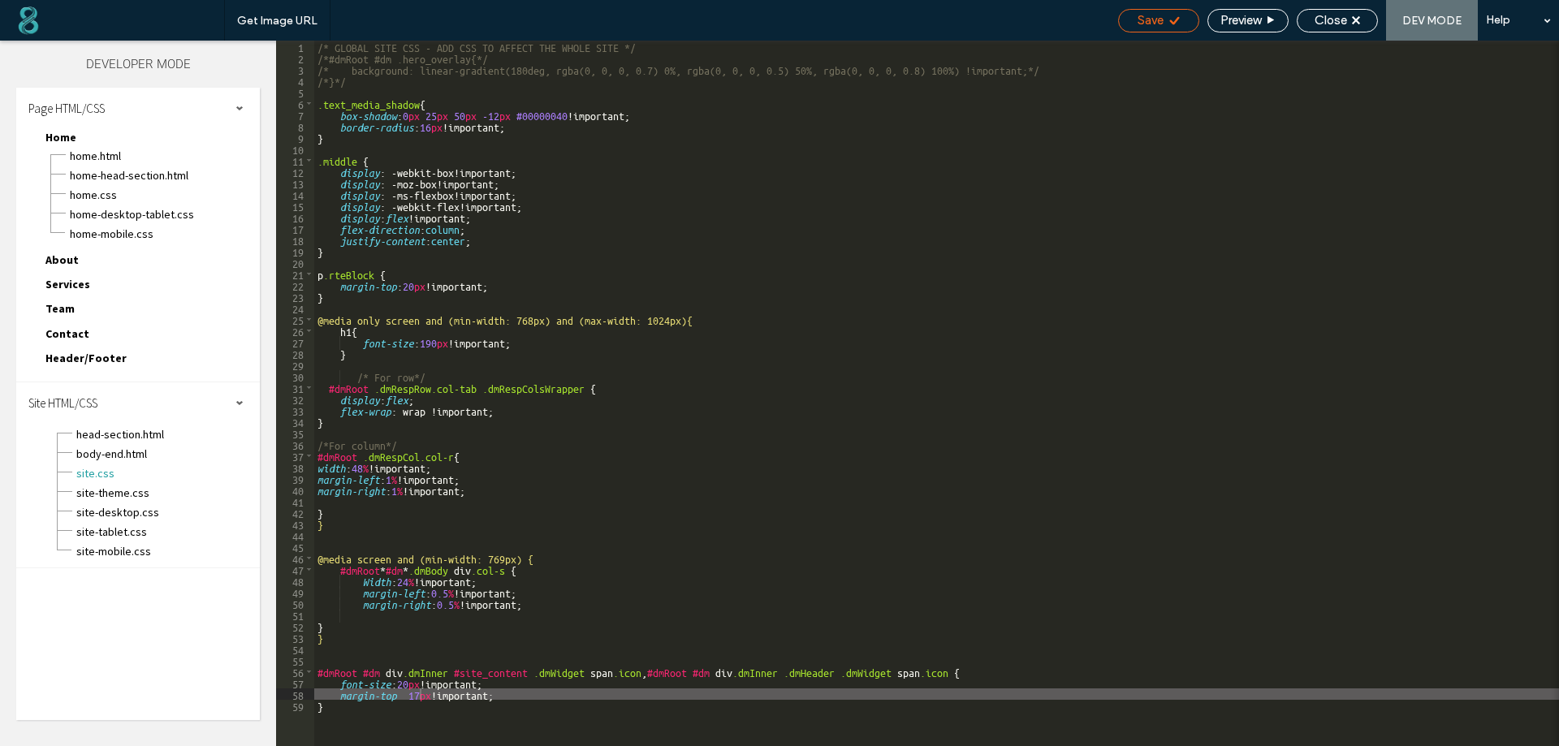
click at [1154, 21] on span "Save" at bounding box center [1151, 20] width 26 height 15
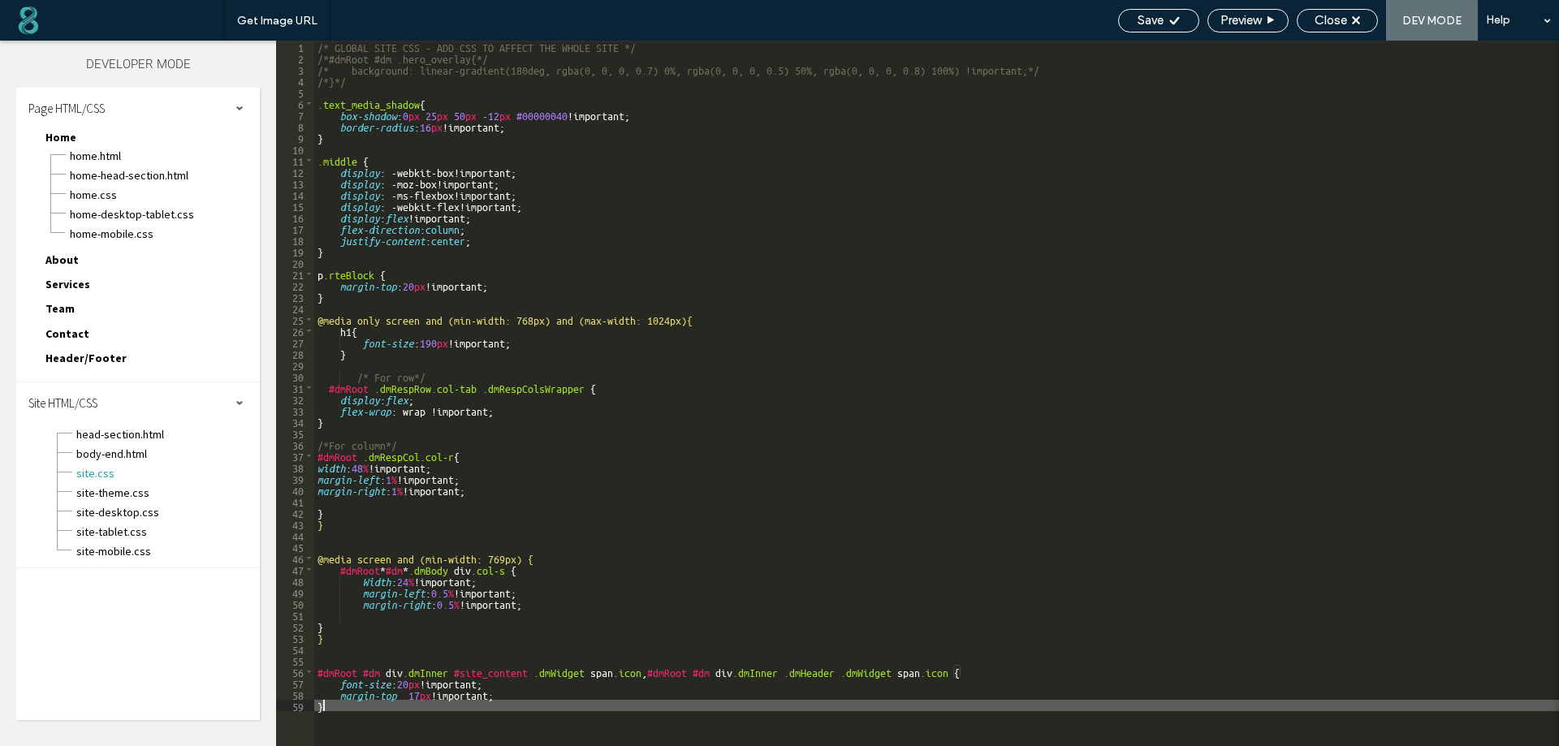
click at [335, 713] on div "/* GLOBAL SITE CSS - ADD CSS TO AFFECT THE WHOLE SITE */ /*#dmRoot #dm .hero_ov…" at bounding box center [936, 405] width 1245 height 728
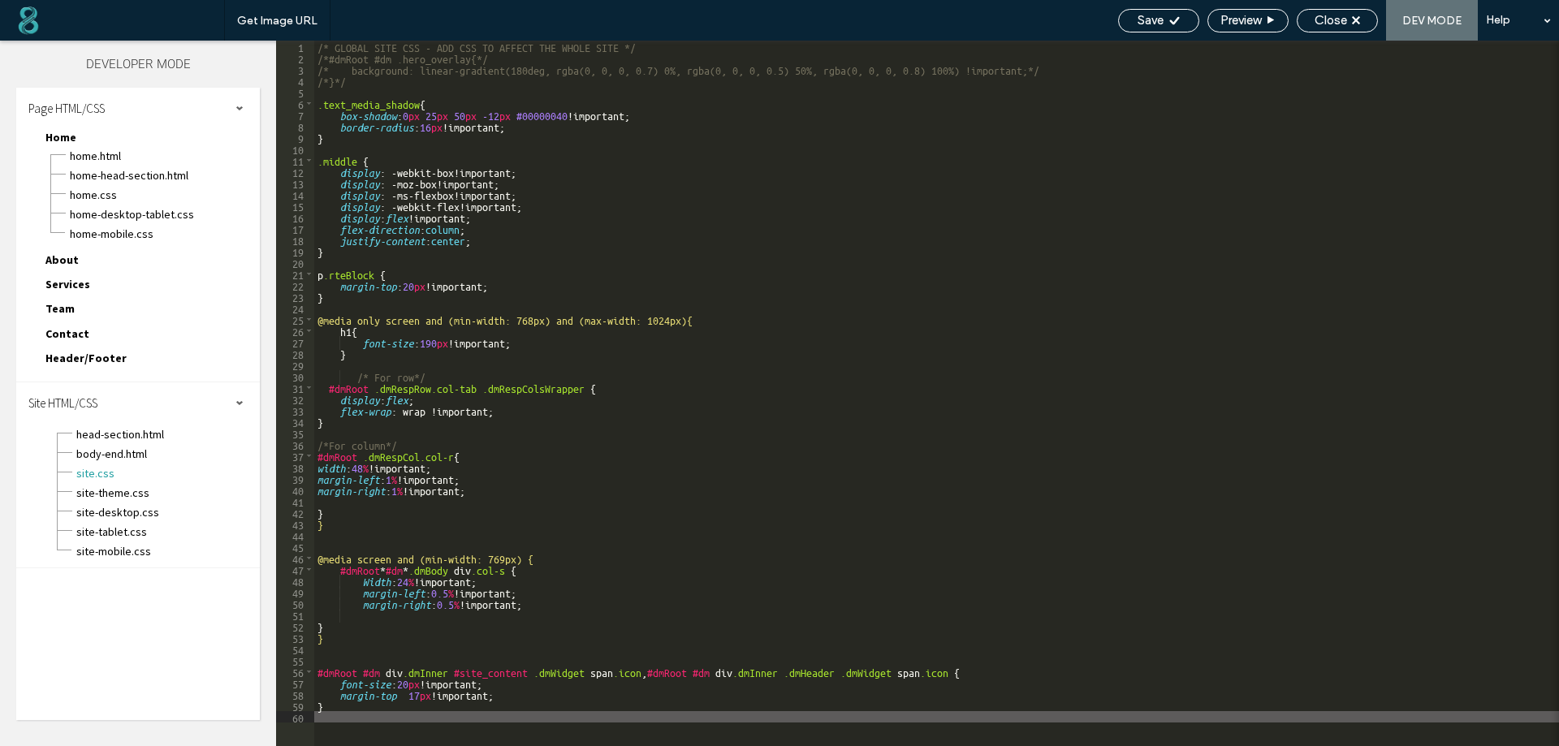
scroll to position [45, 0]
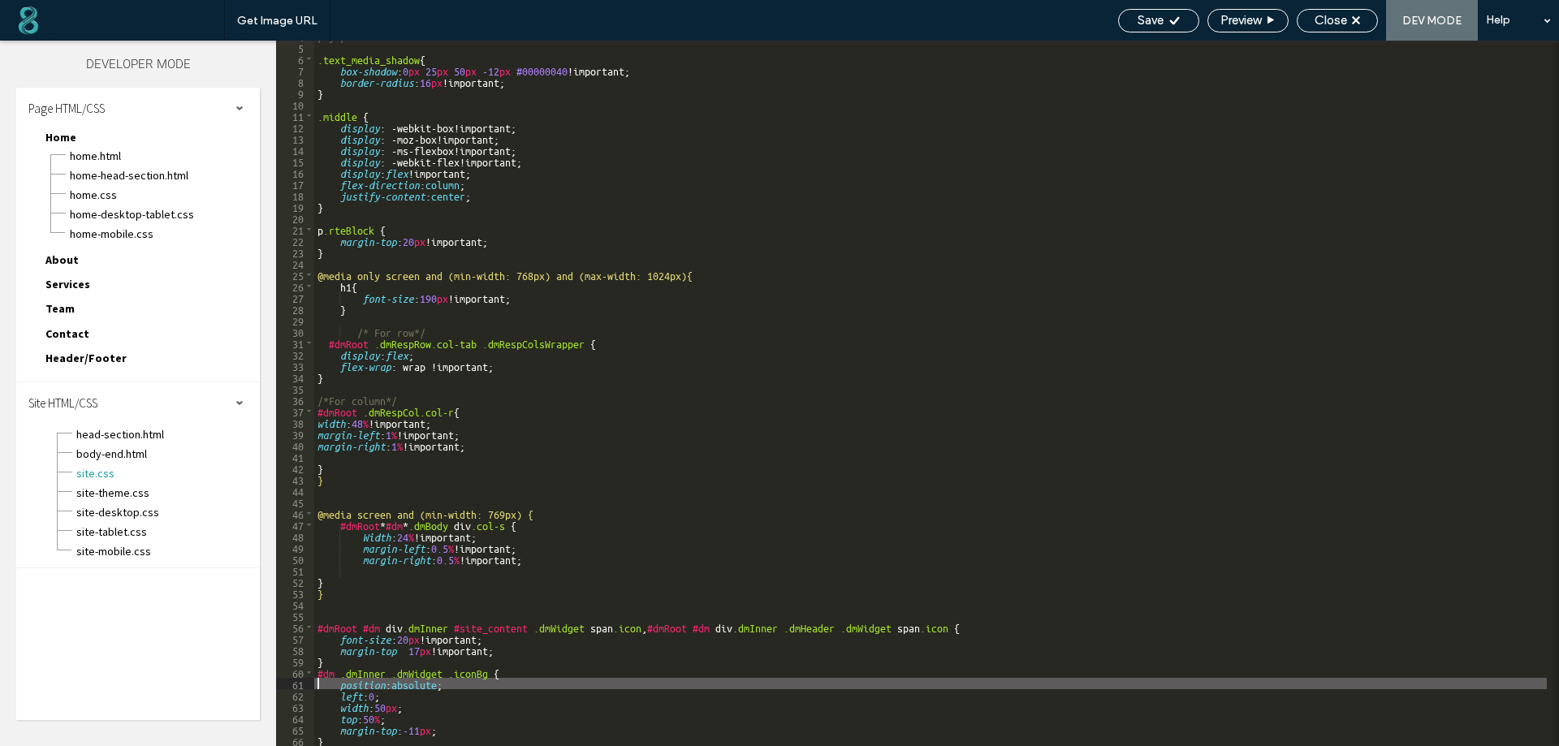
click at [317, 678] on div "/*}*/ .text_media_shadow { box-shadow : 0 px 25 px 50 px -12 px #00000040 !impo…" at bounding box center [930, 394] width 1233 height 728
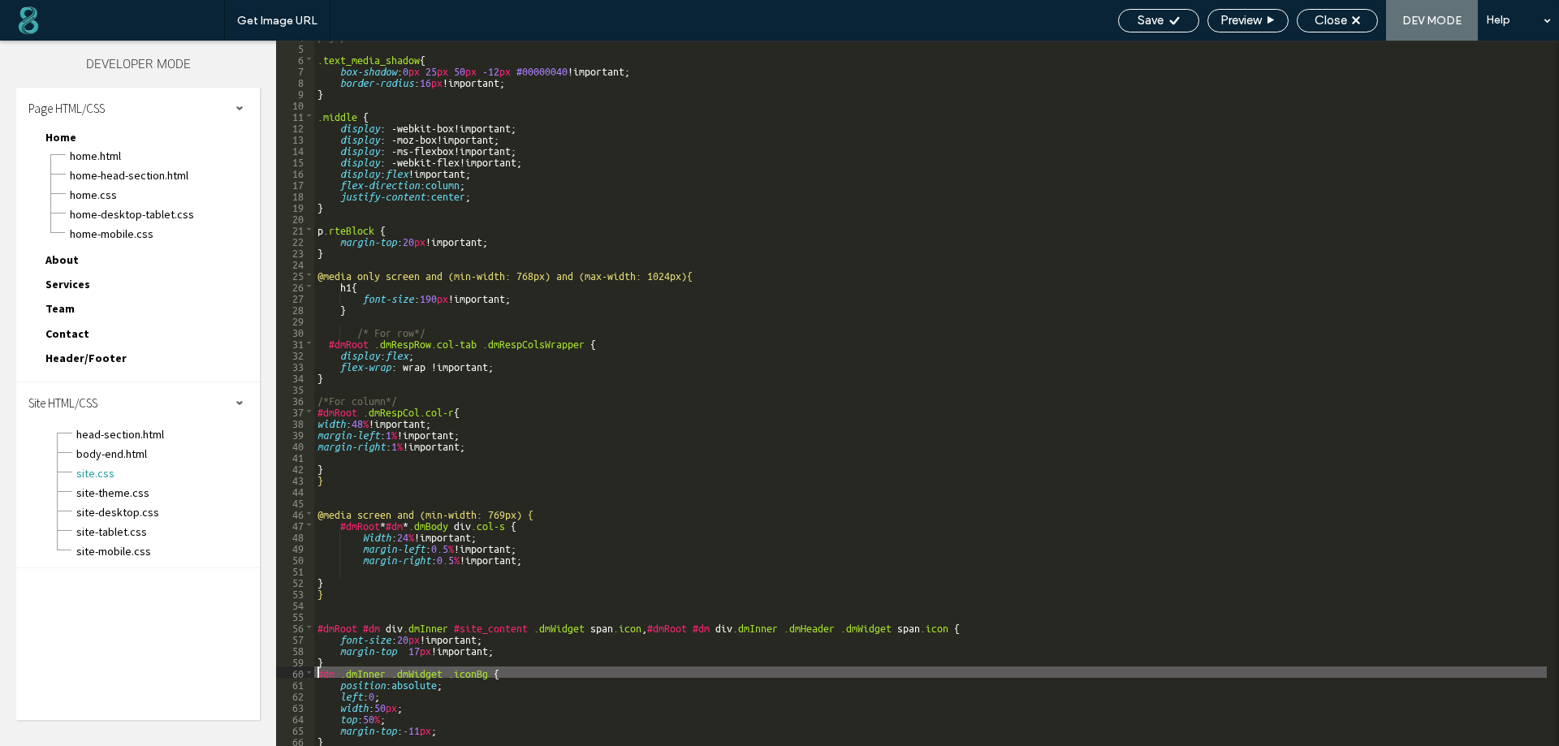
click at [318, 676] on div "/*}*/ .text_media_shadow { box-shadow : 0 px 25 px 50 px -12 px #00000040 !impo…" at bounding box center [930, 394] width 1233 height 728
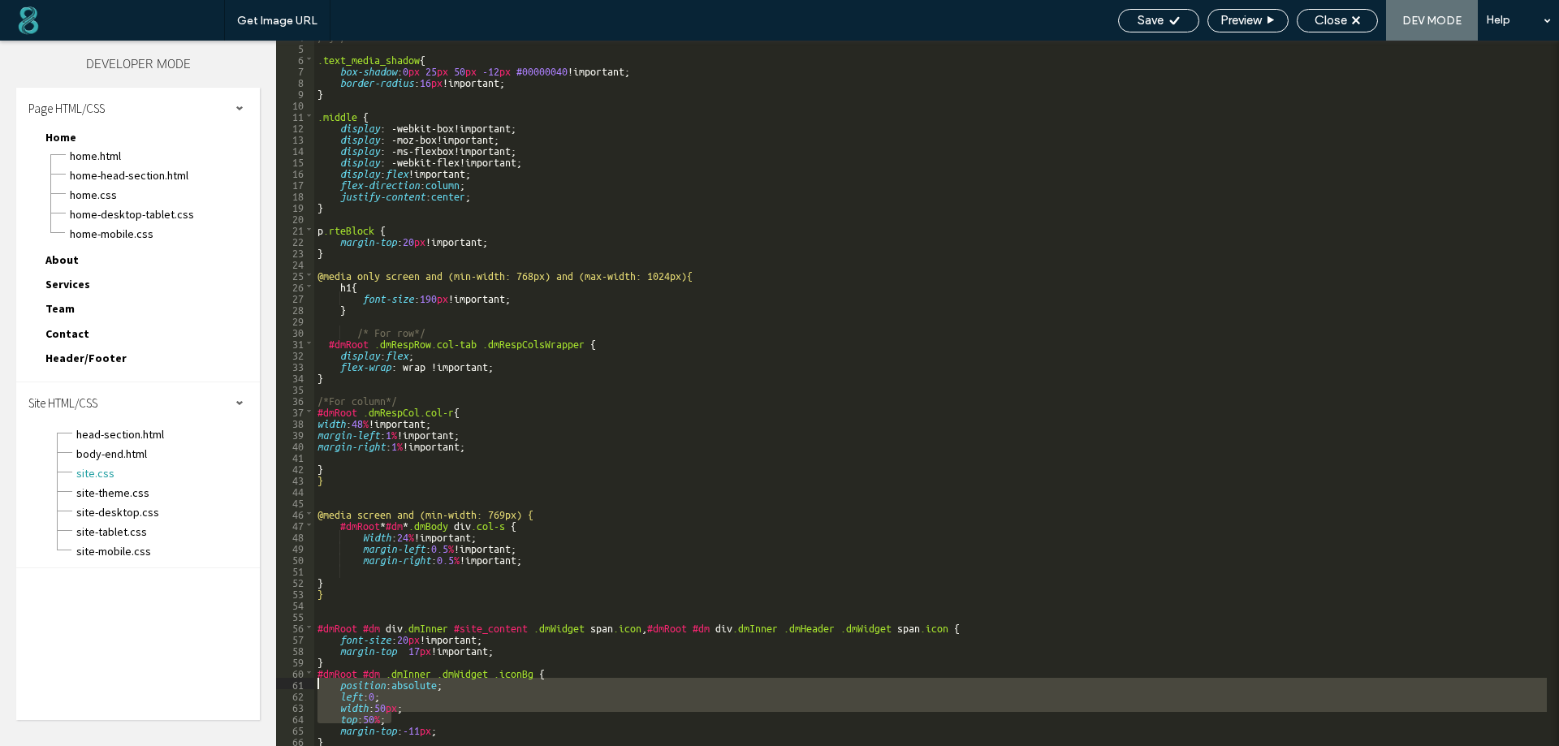
drag, startPoint x: 400, startPoint y: 722, endPoint x: 313, endPoint y: 684, distance: 94.2
click at [313, 684] on div "** 4 5 6 7 8 9 10 11 12 13 14 15 16 17 18 19 20 21 22 23 24 25 26 27 28 29 30 3…" at bounding box center [917, 394] width 1283 height 706
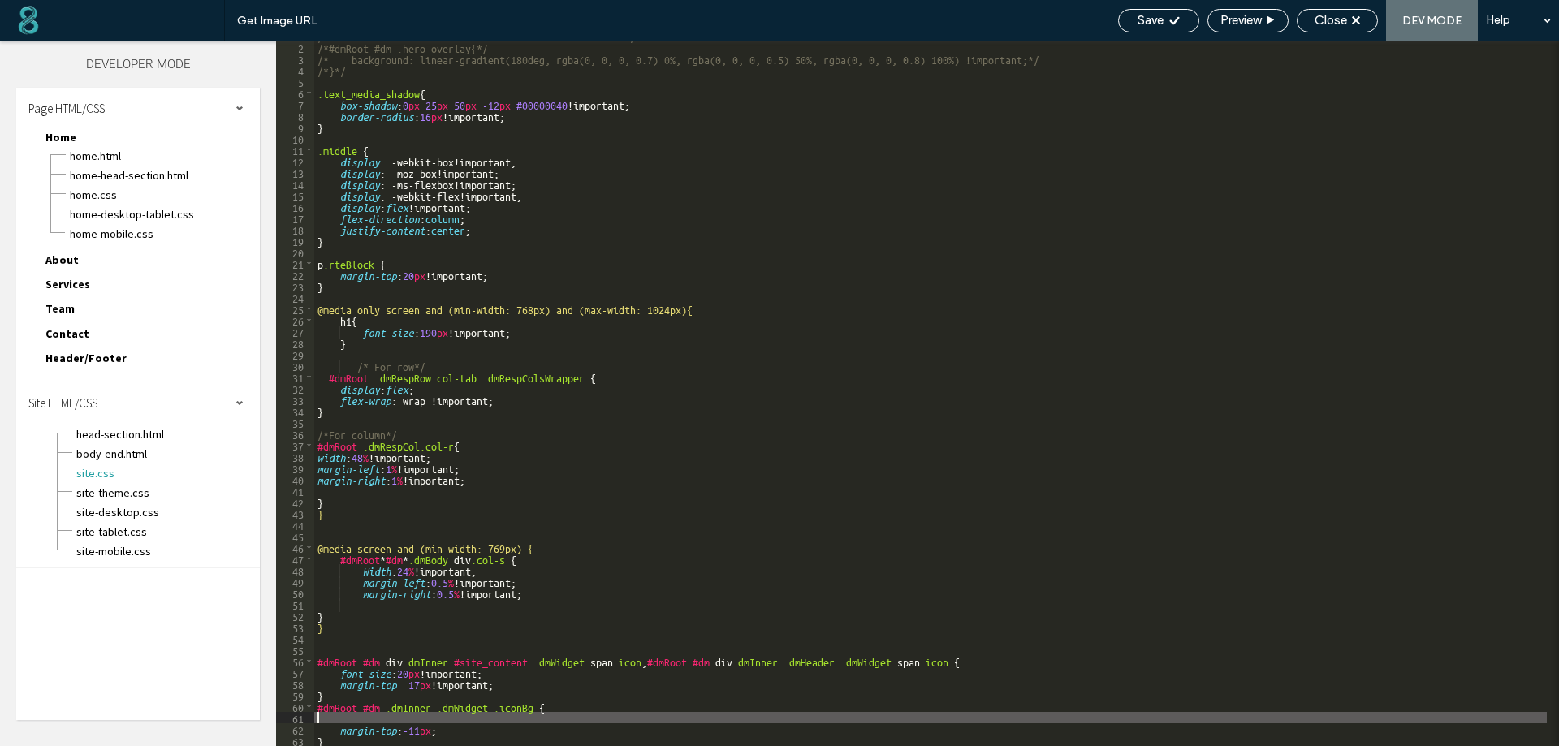
scroll to position [11, 0]
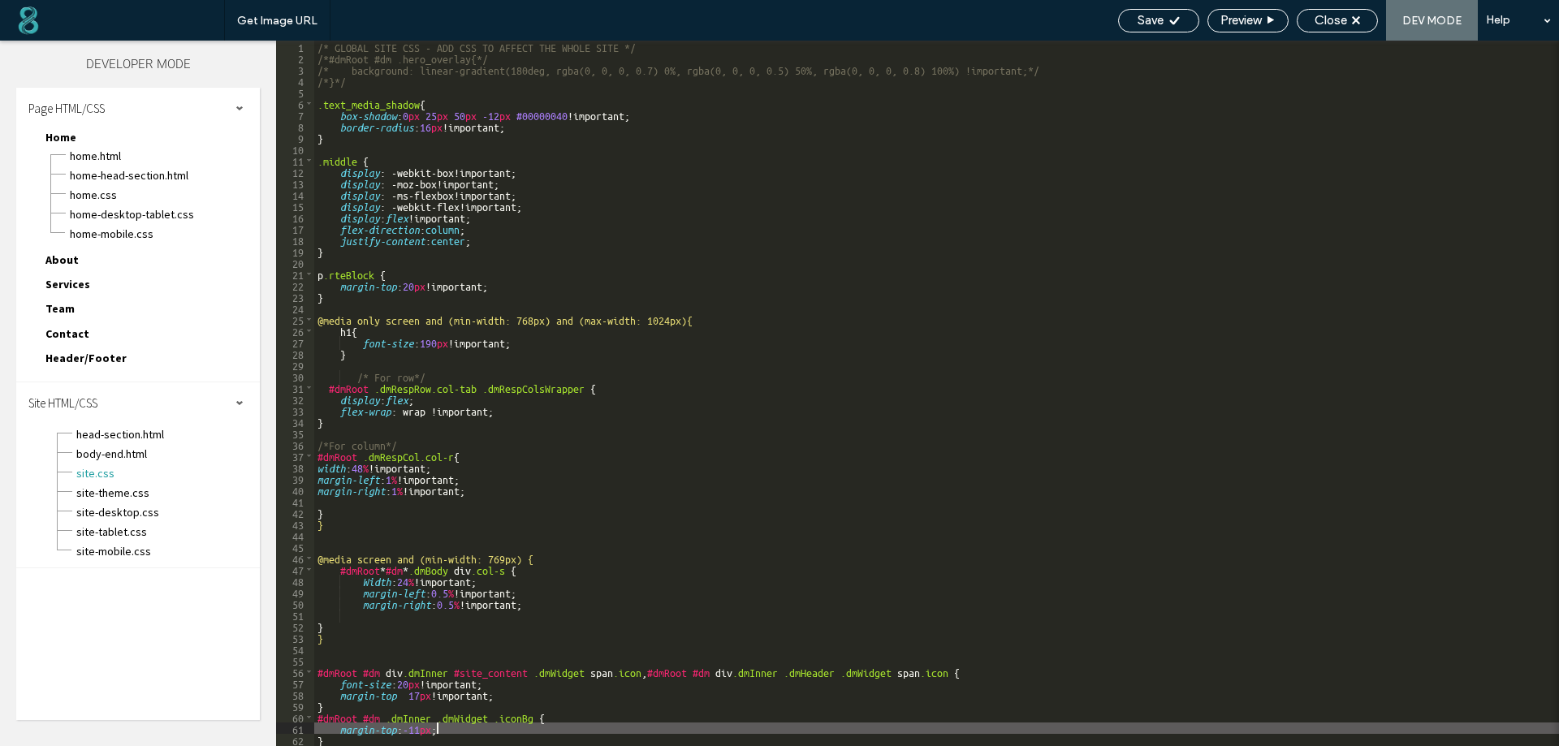
click at [437, 728] on div "/* GLOBAL SITE CSS - ADD CSS TO AFFECT THE WHOLE SITE */ /*#dmRoot #dm .hero_ov…" at bounding box center [936, 405] width 1245 height 728
type textarea "**"
click at [508, 733] on div "/* GLOBAL SITE CSS - ADD CSS TO AFFECT THE WHOLE SITE */ /*#dmRoot #dm .hero_ov…" at bounding box center [936, 405] width 1245 height 728
click at [1143, 17] on span "Save" at bounding box center [1151, 20] width 26 height 15
click at [1156, 28] on div "Save" at bounding box center [1158, 21] width 81 height 24
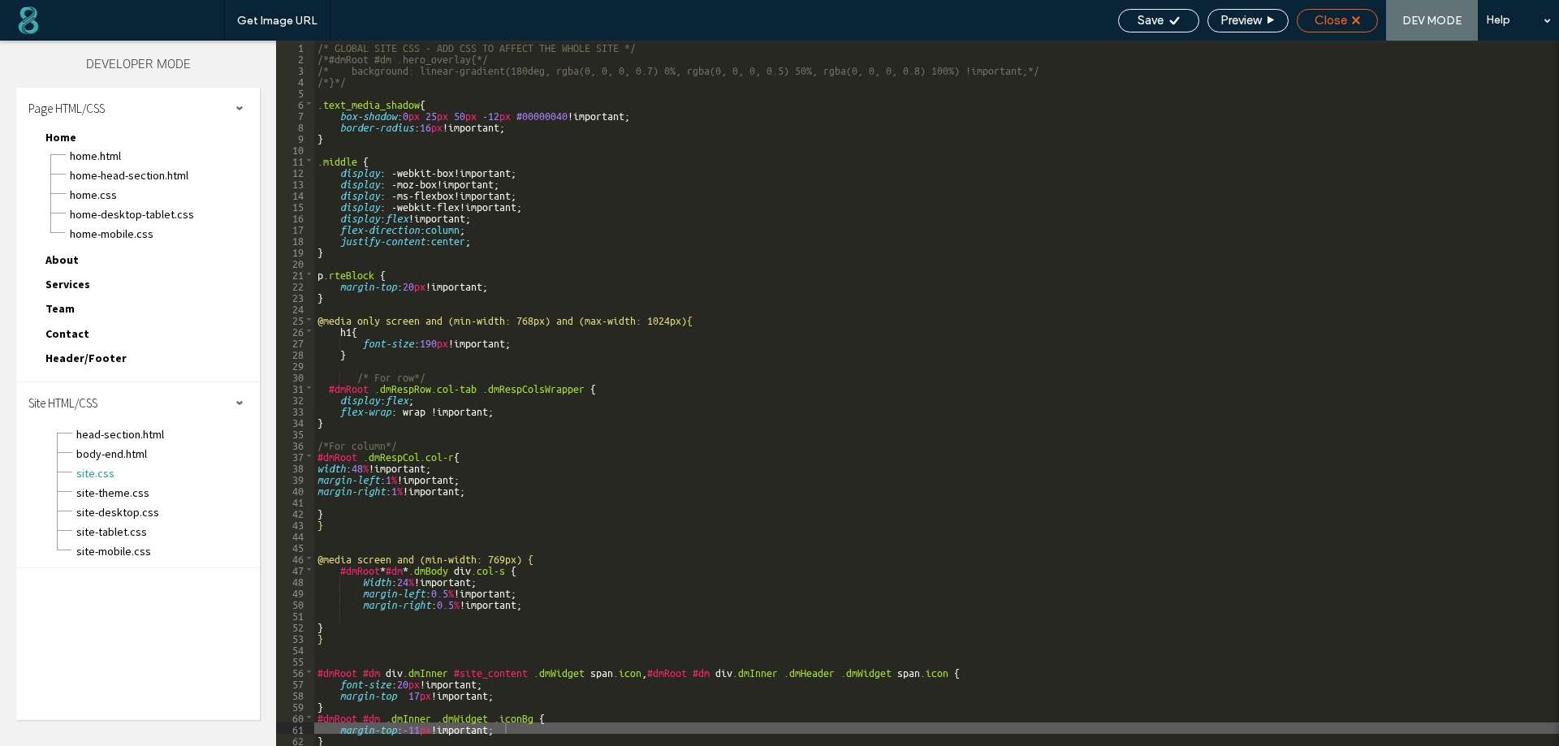
click at [1330, 25] on span "Close" at bounding box center [1331, 20] width 32 height 15
